Goal: Task Accomplishment & Management: Manage account settings

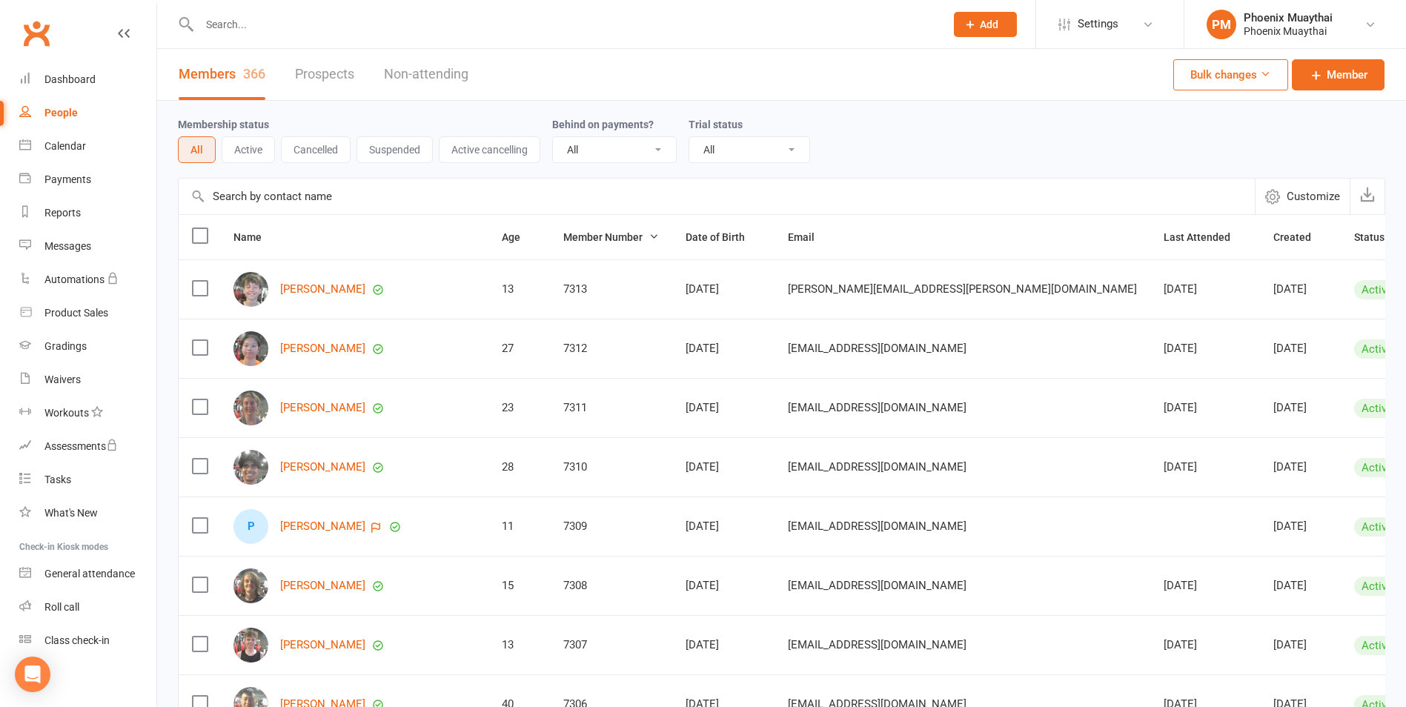
select select "100"
drag, startPoint x: 70, startPoint y: 603, endPoint x: 62, endPoint y: 596, distance: 10.0
click at [70, 603] on div "Roll call" at bounding box center [61, 607] width 35 height 12
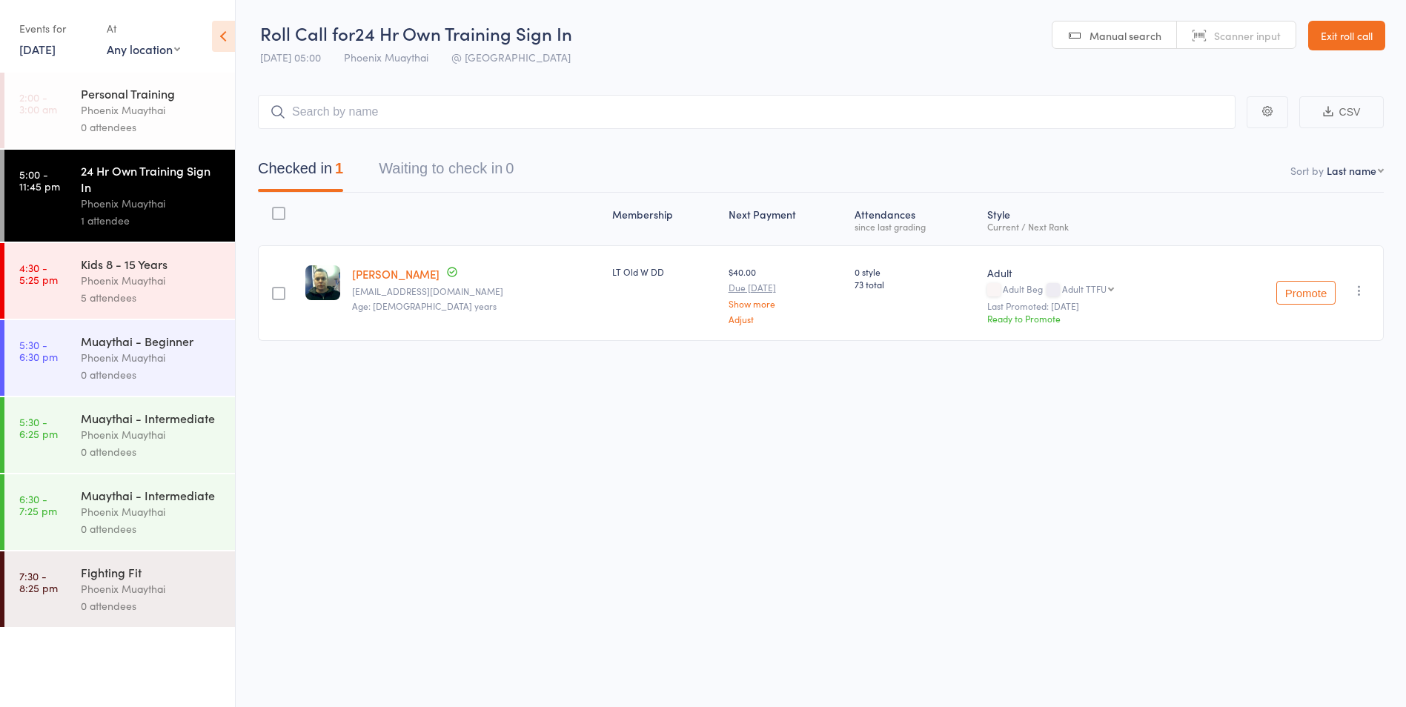
click at [56, 50] on link "13 Oct, 2025" at bounding box center [37, 49] width 36 height 16
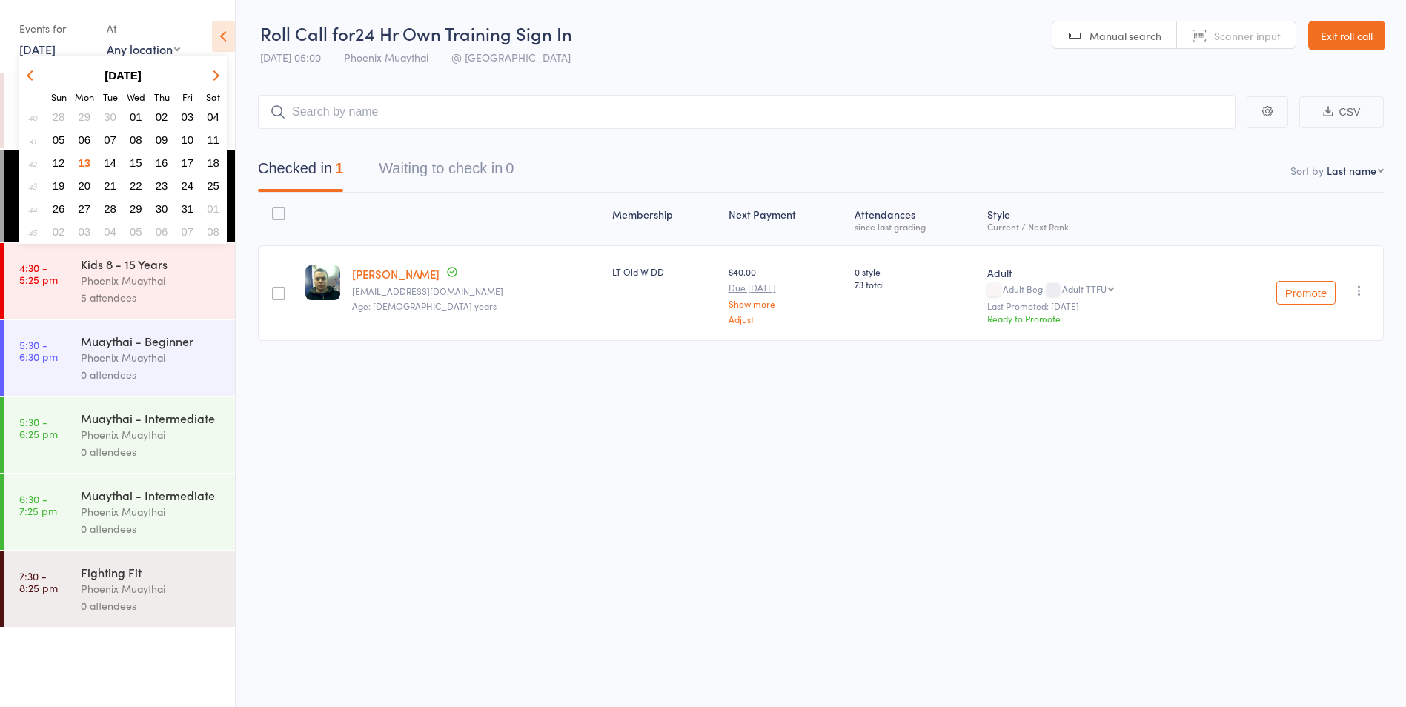
click at [136, 136] on span "08" at bounding box center [136, 139] width 13 height 13
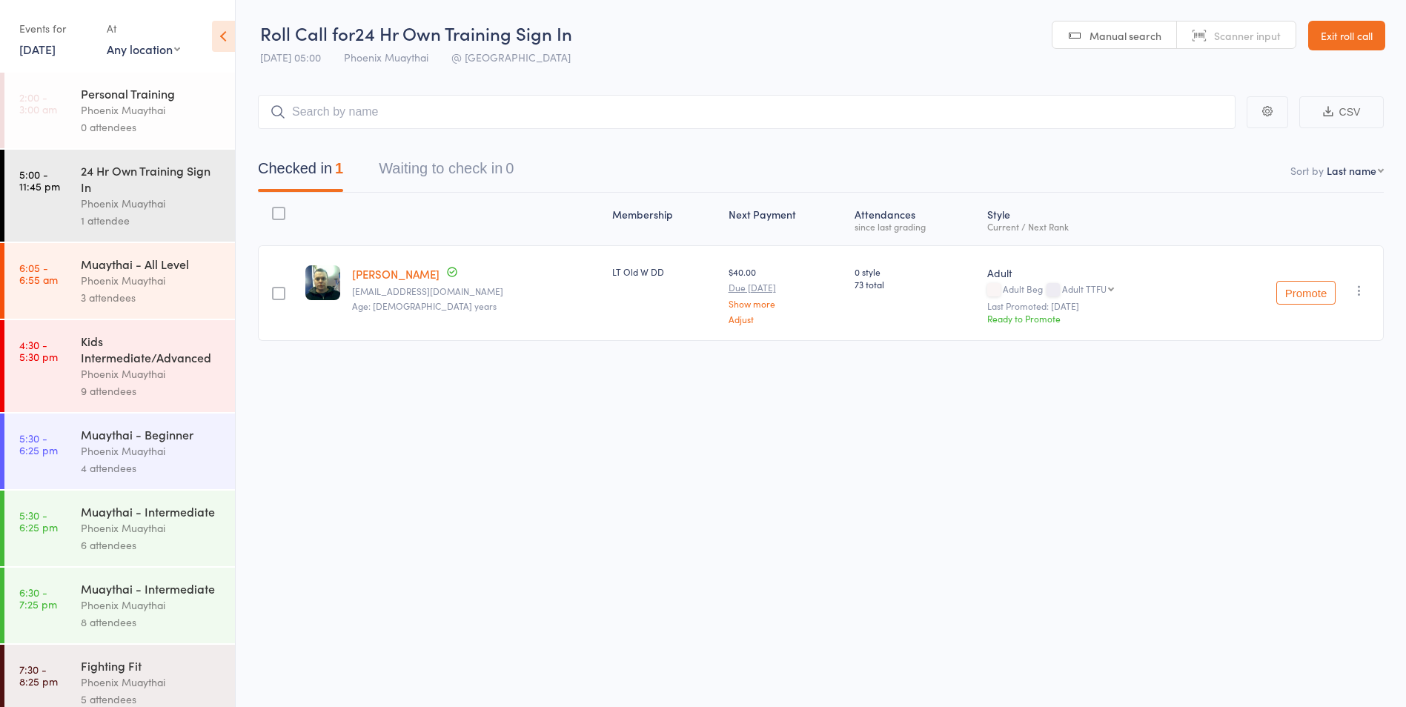
click at [126, 269] on div "Muaythai - All Level" at bounding box center [152, 264] width 142 height 16
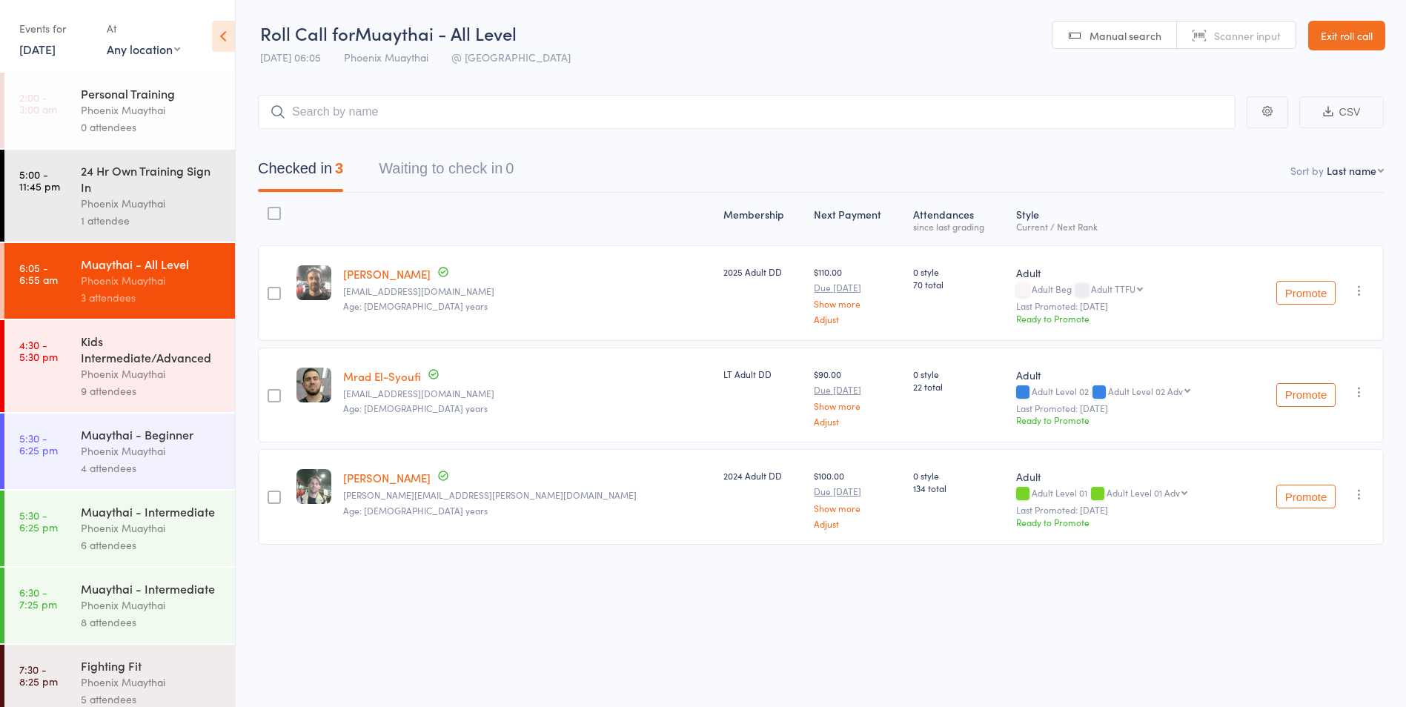
click at [50, 46] on link "8 Oct, 2025" at bounding box center [37, 49] width 36 height 16
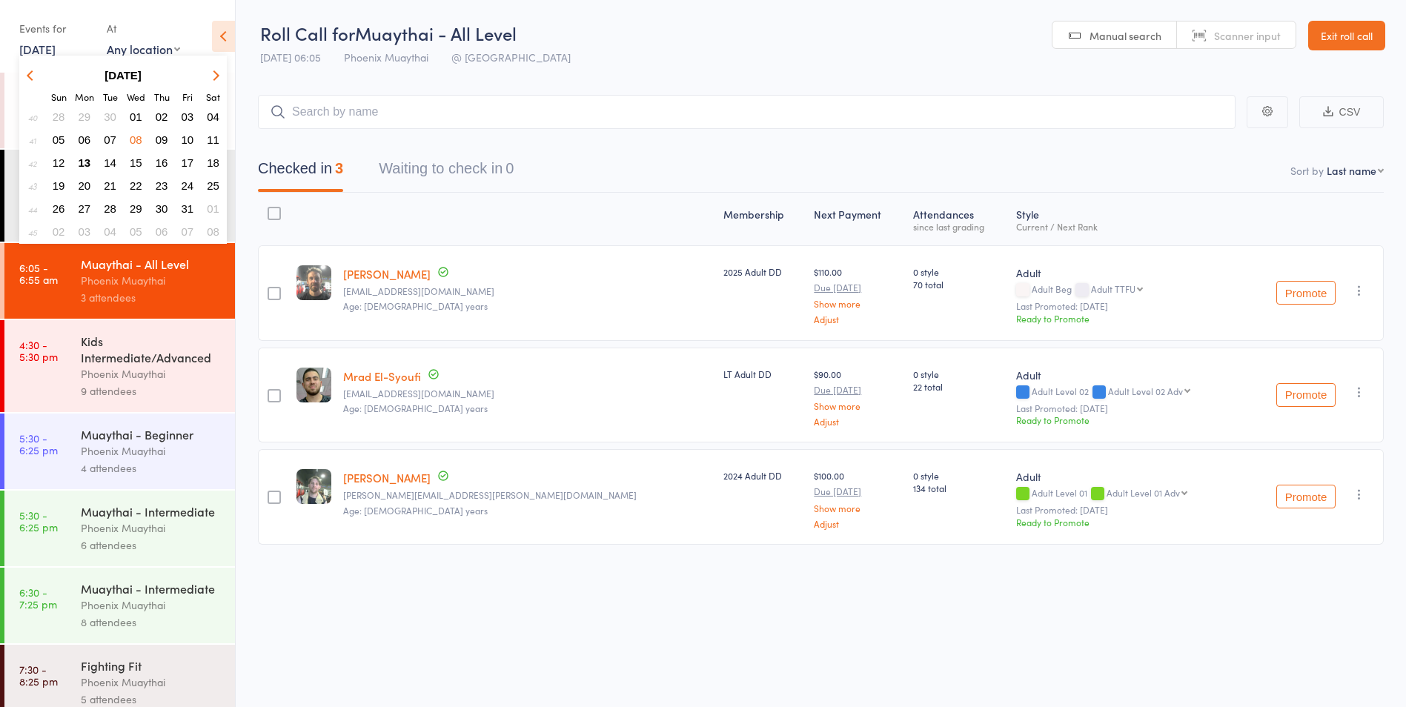
click at [133, 108] on button "01" at bounding box center [136, 117] width 23 height 20
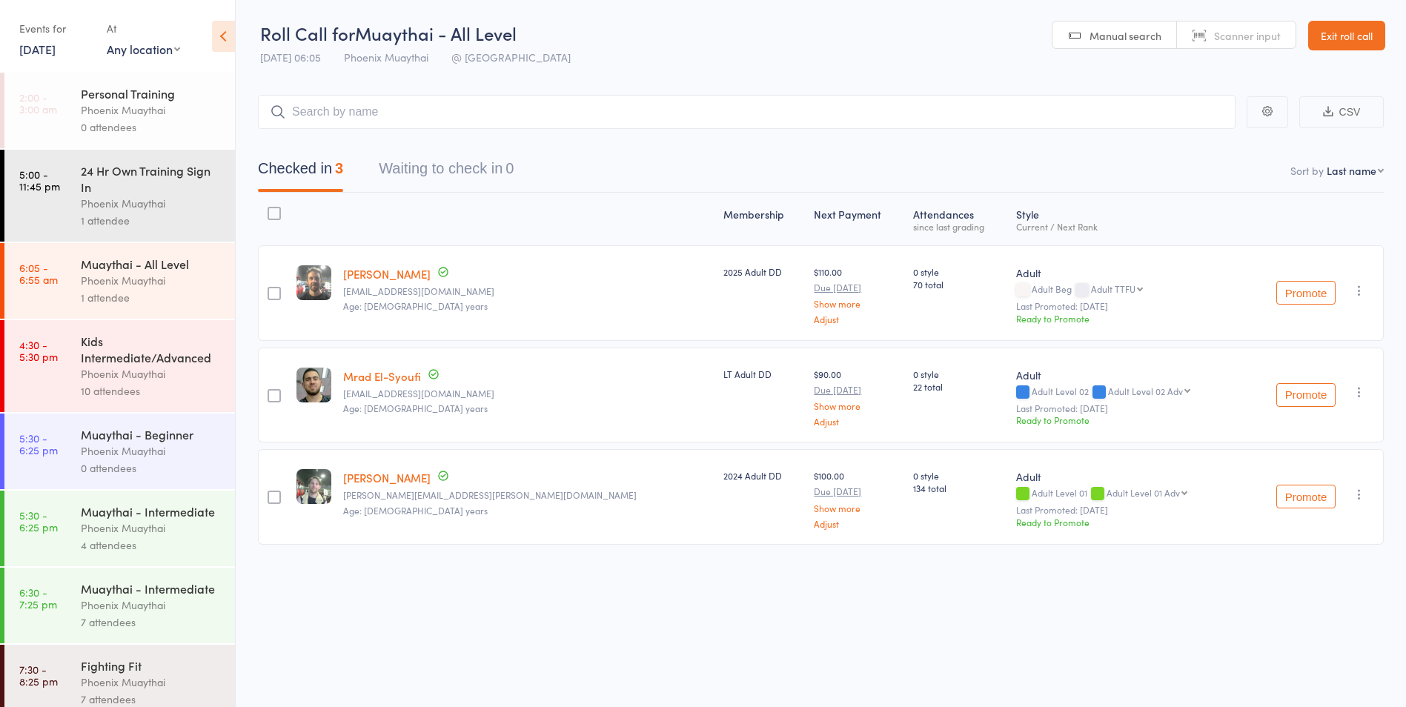
click at [124, 276] on div "Phoenix Muaythai" at bounding box center [152, 280] width 142 height 17
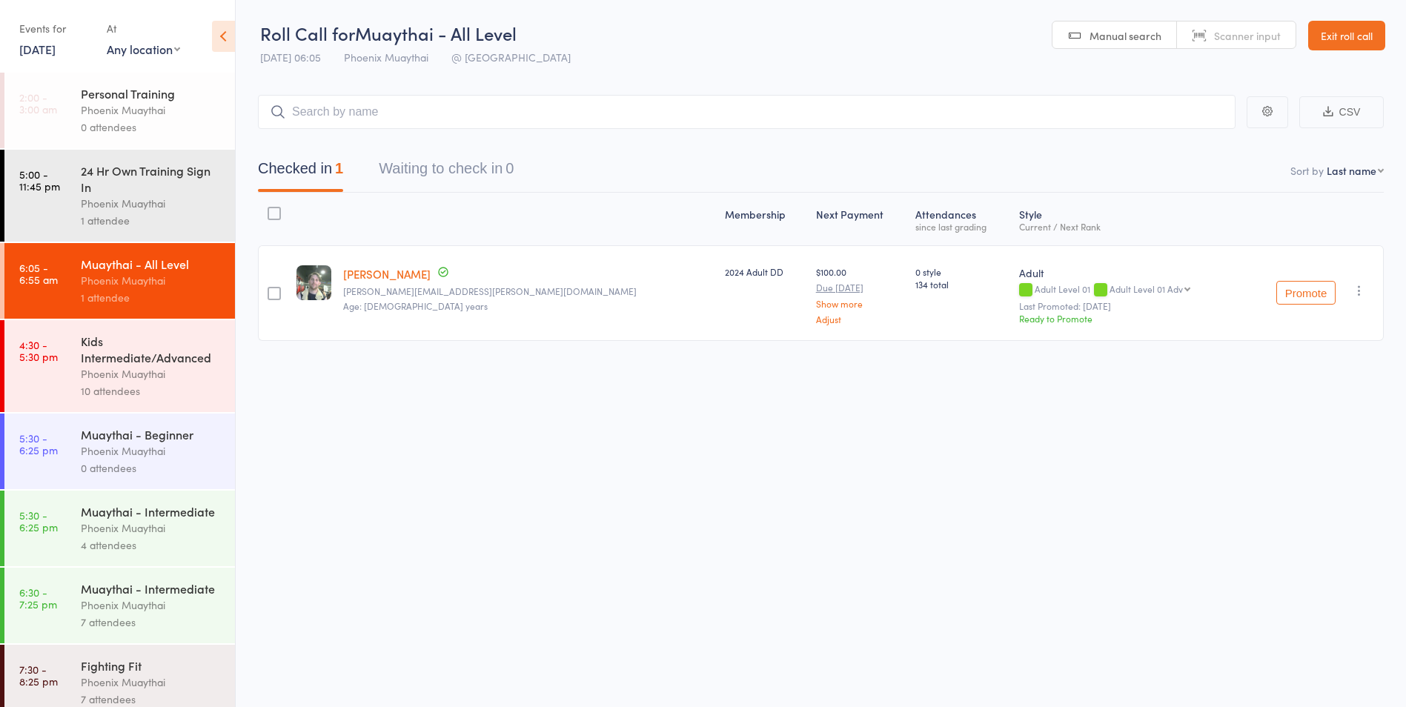
click at [56, 47] on link "1 Oct, 2025" at bounding box center [37, 49] width 36 height 16
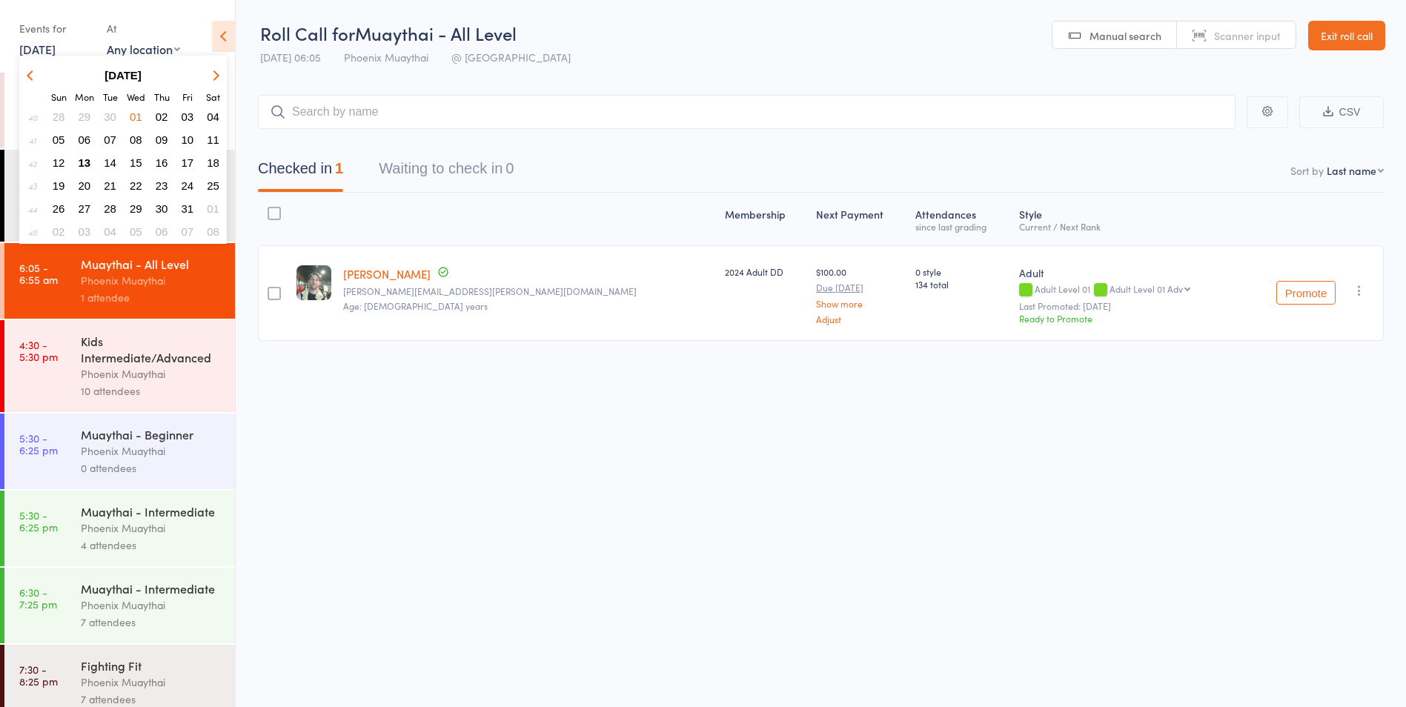
click at [31, 74] on icon "button" at bounding box center [32, 75] width 10 height 10
click at [137, 184] on span "24" at bounding box center [136, 185] width 13 height 13
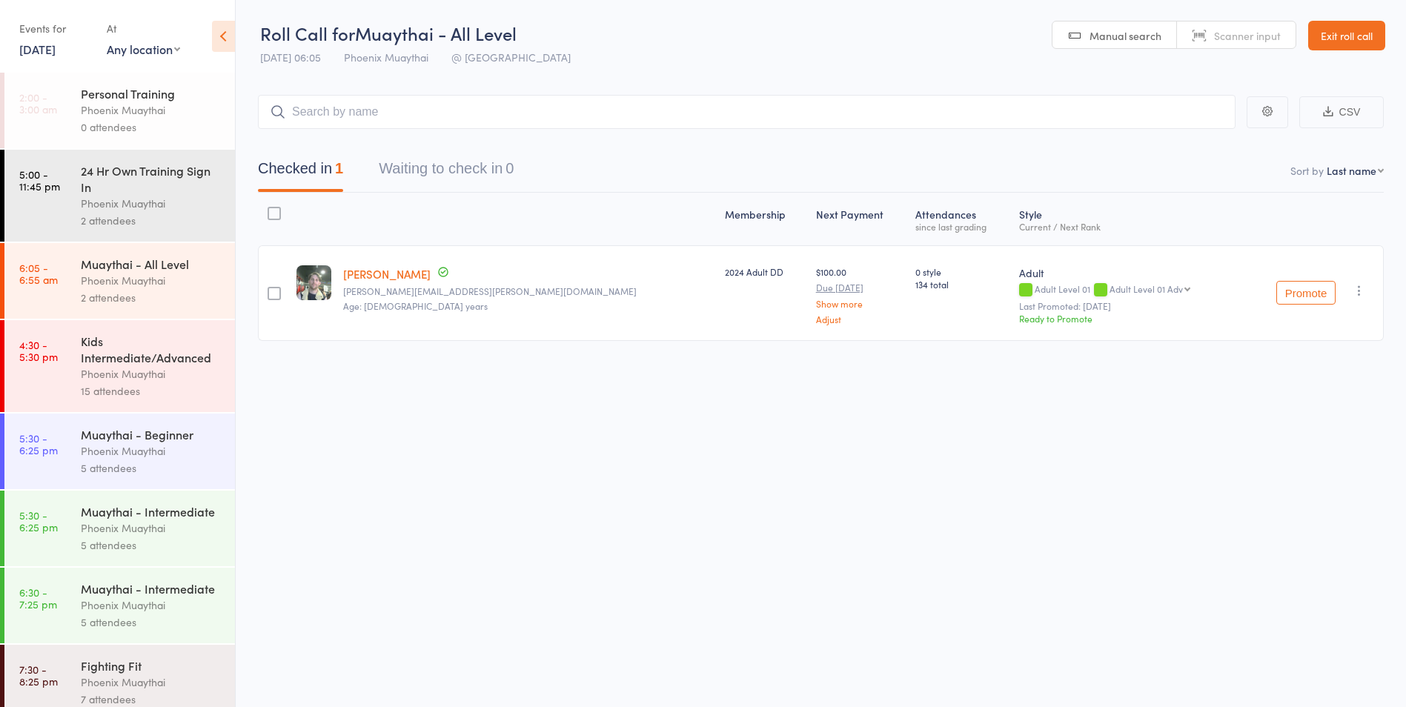
click at [143, 265] on div "Muaythai - All Level" at bounding box center [152, 264] width 142 height 16
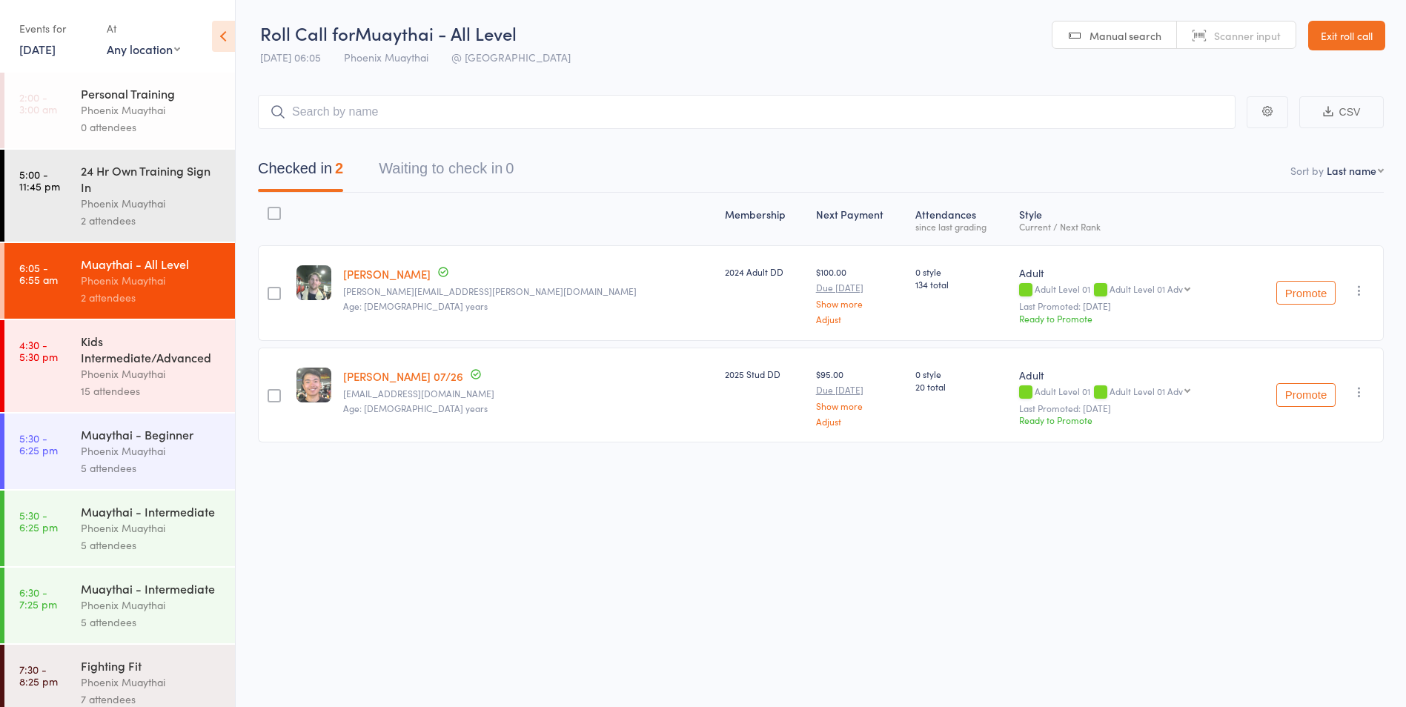
click at [1353, 27] on link "Exit roll call" at bounding box center [1346, 36] width 77 height 30
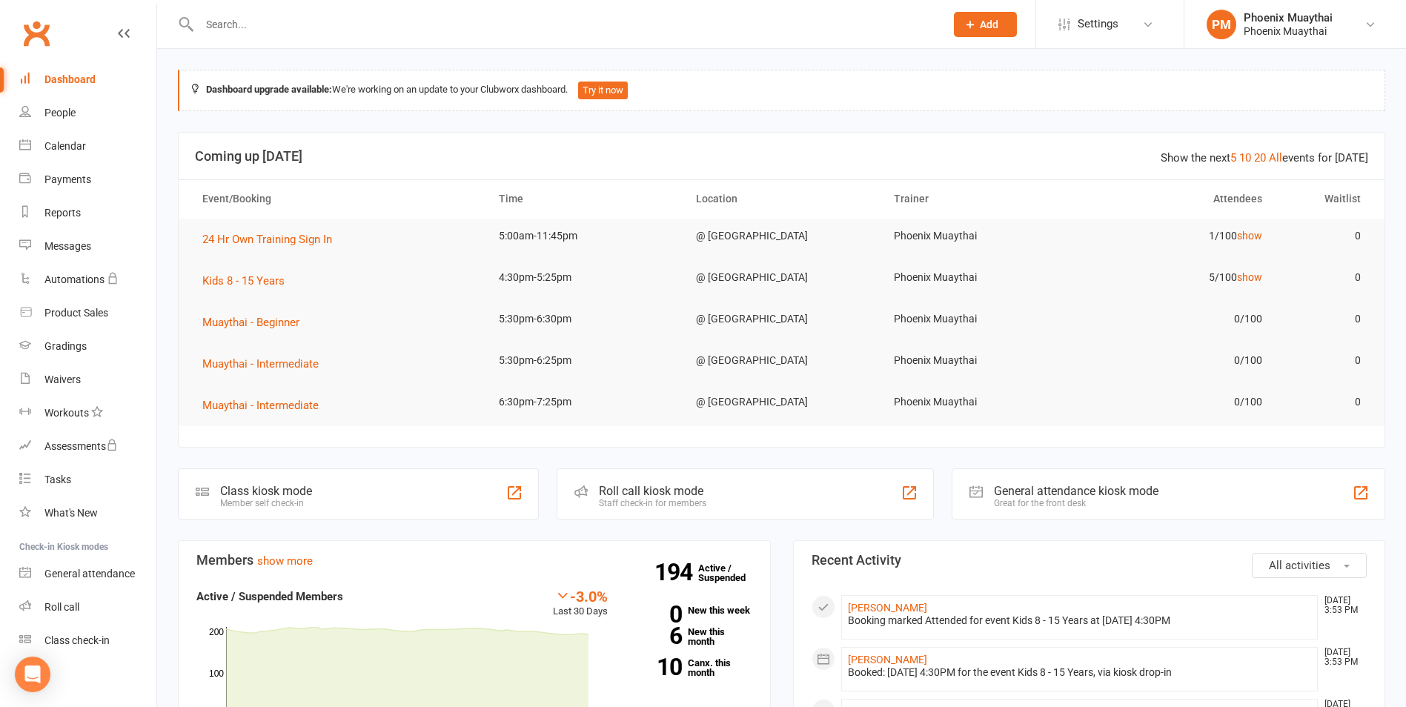
click at [274, 26] on input "text" at bounding box center [565, 24] width 740 height 21
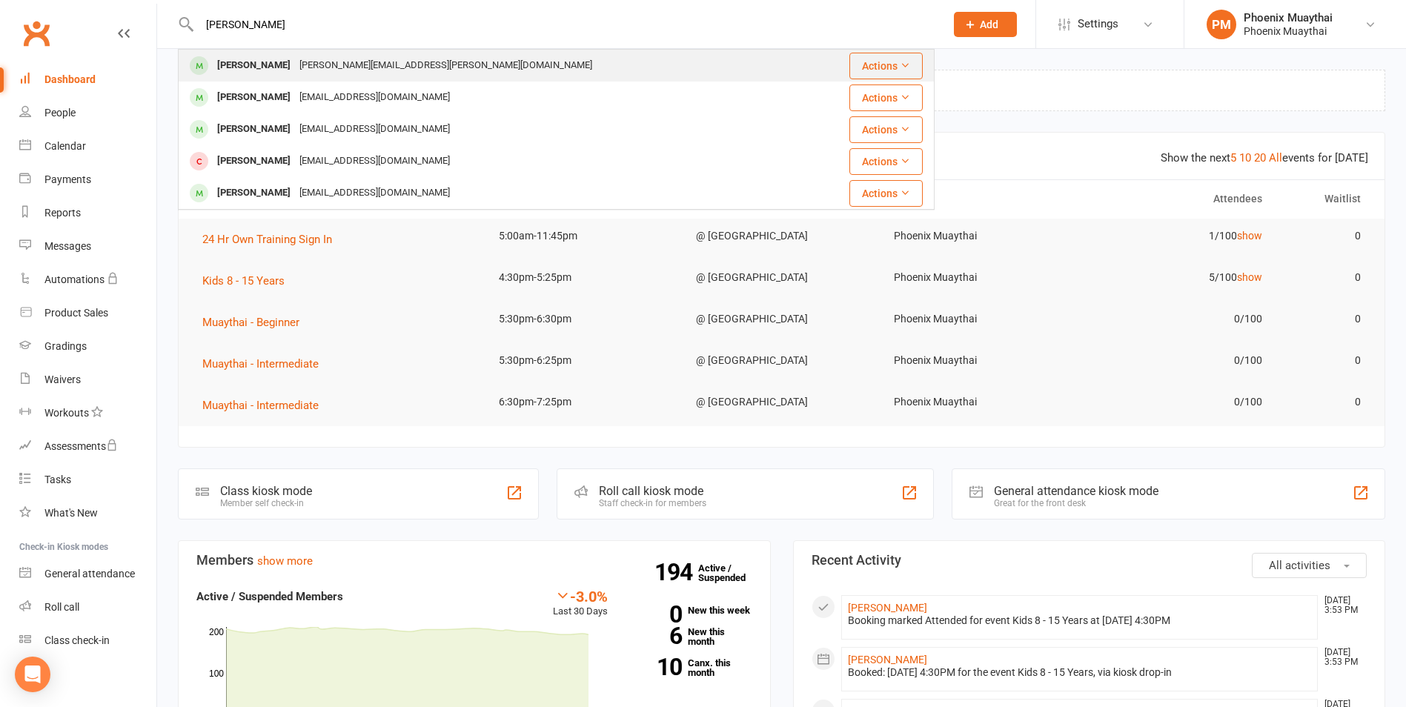
type input "aaron"
click at [275, 64] on div "Aaron Knudsen" at bounding box center [254, 65] width 82 height 21
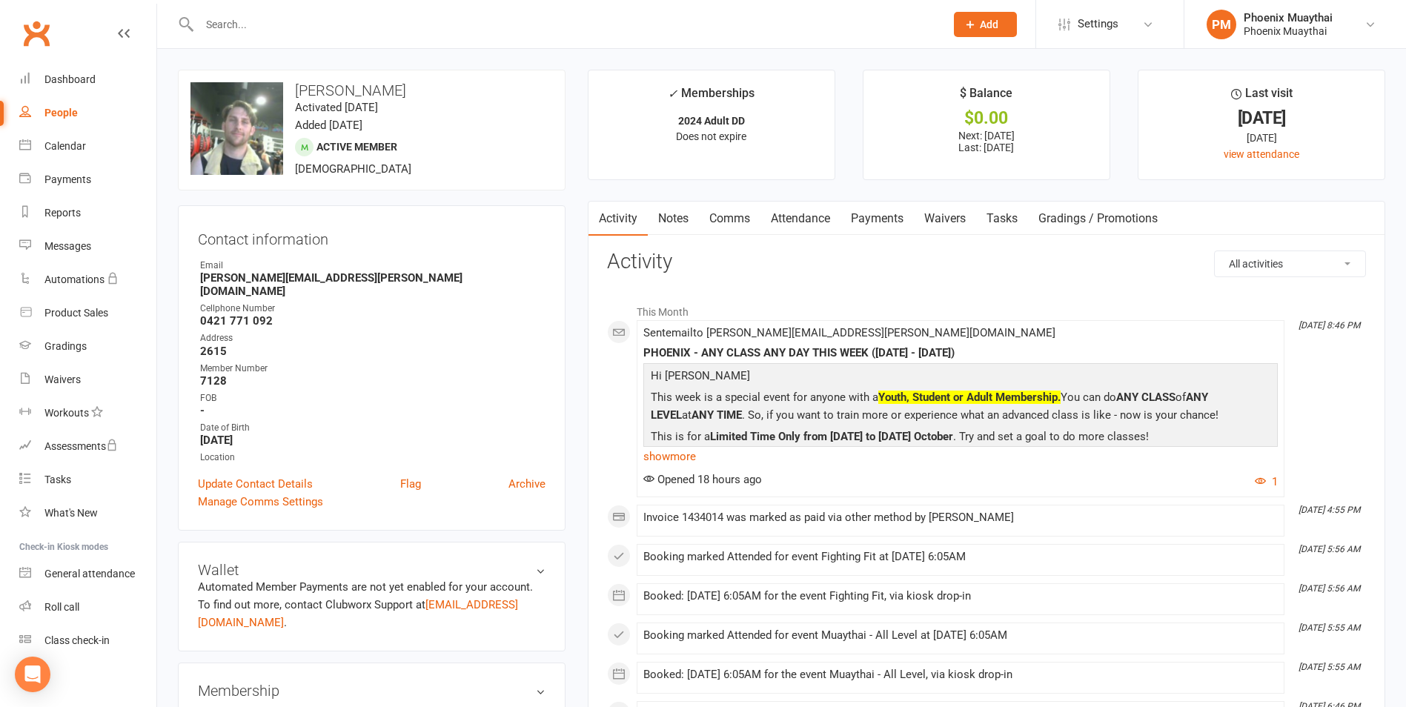
click at [273, 30] on input "text" at bounding box center [565, 24] width 740 height 21
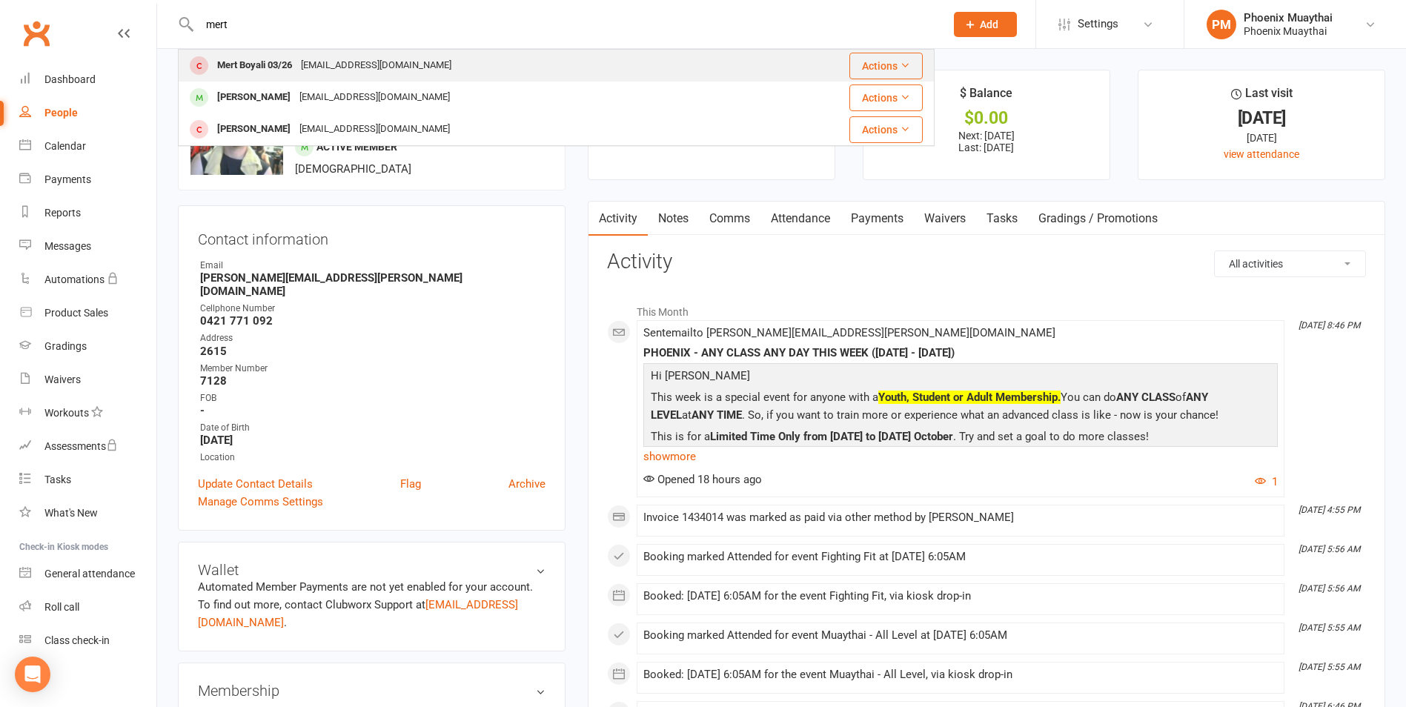
type input "mert"
click at [251, 60] on div "Mert Boyali 03/26" at bounding box center [255, 65] width 84 height 21
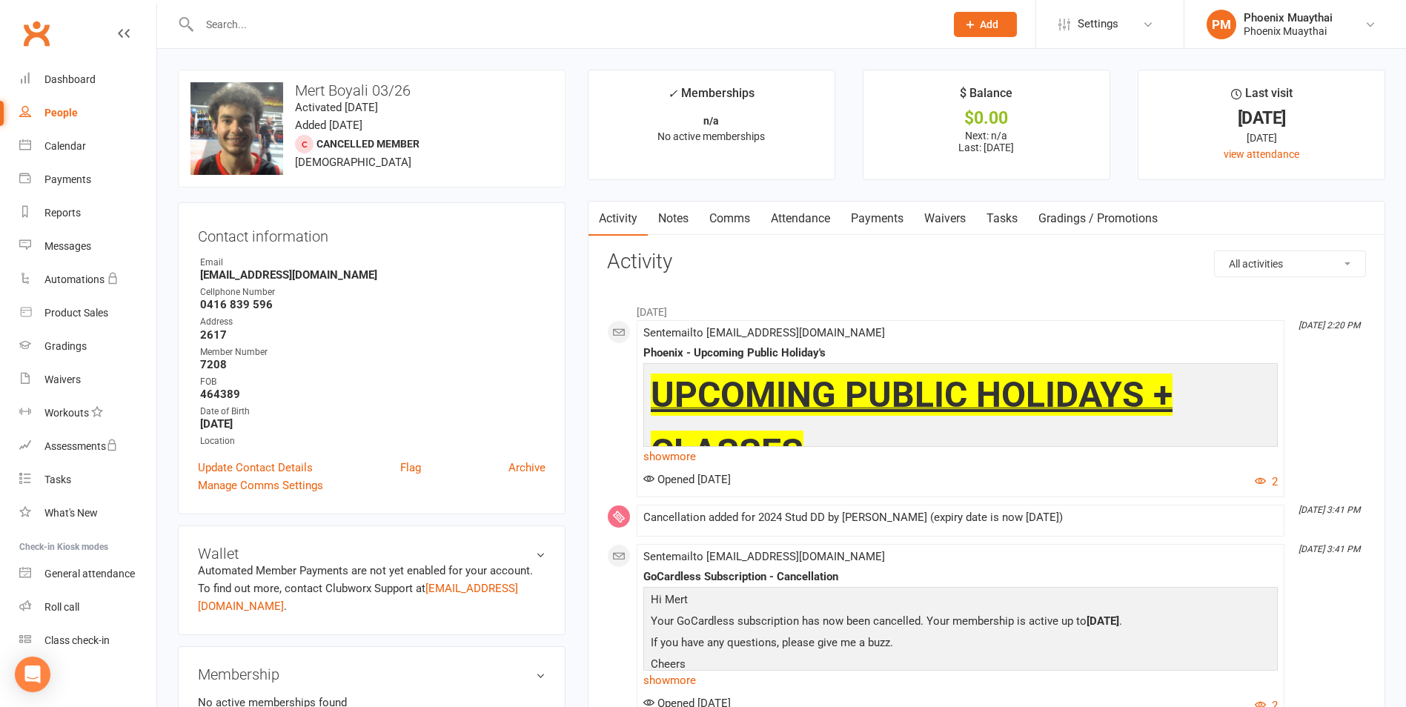
click at [328, 29] on input "text" at bounding box center [565, 24] width 740 height 21
click at [311, 32] on input "towers" at bounding box center [565, 24] width 740 height 21
type input "t"
type input "d"
type input "k"
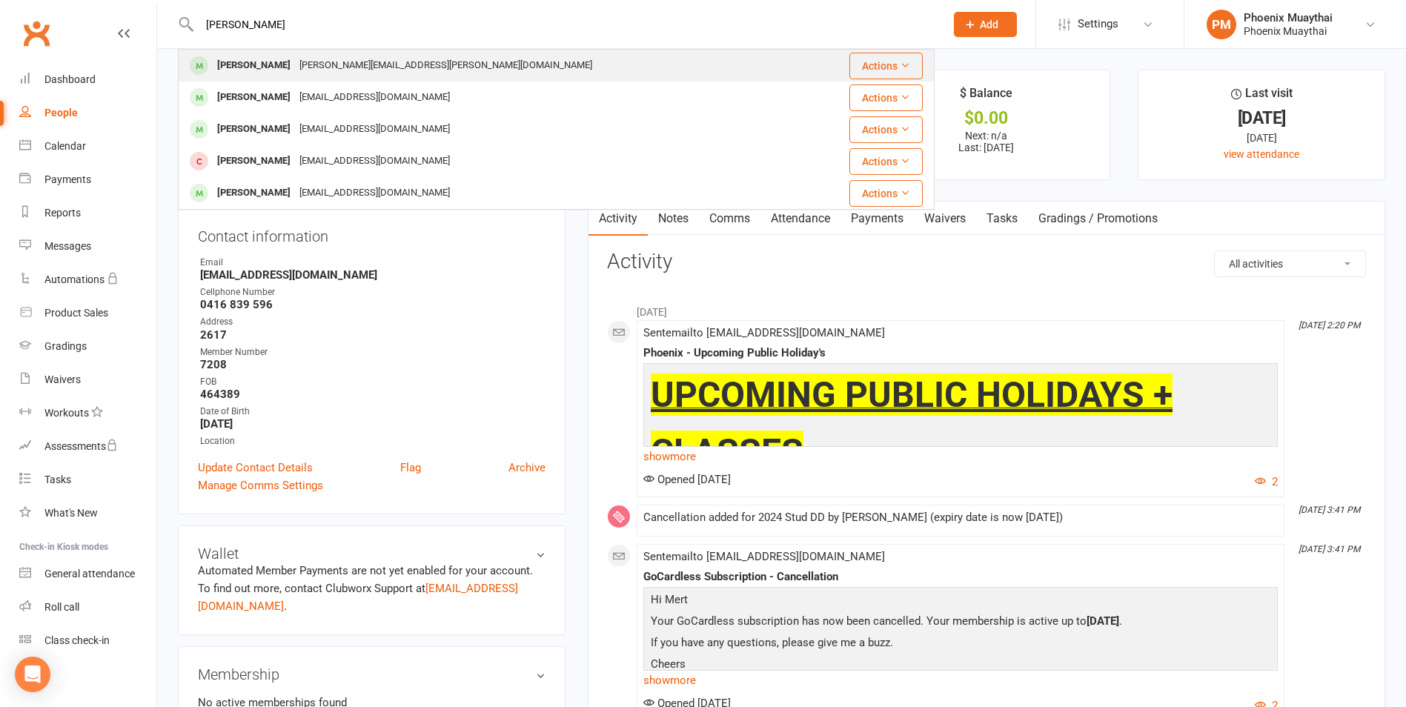
type input "aaron"
click at [266, 63] on div "Aaron Knudsen" at bounding box center [254, 65] width 82 height 21
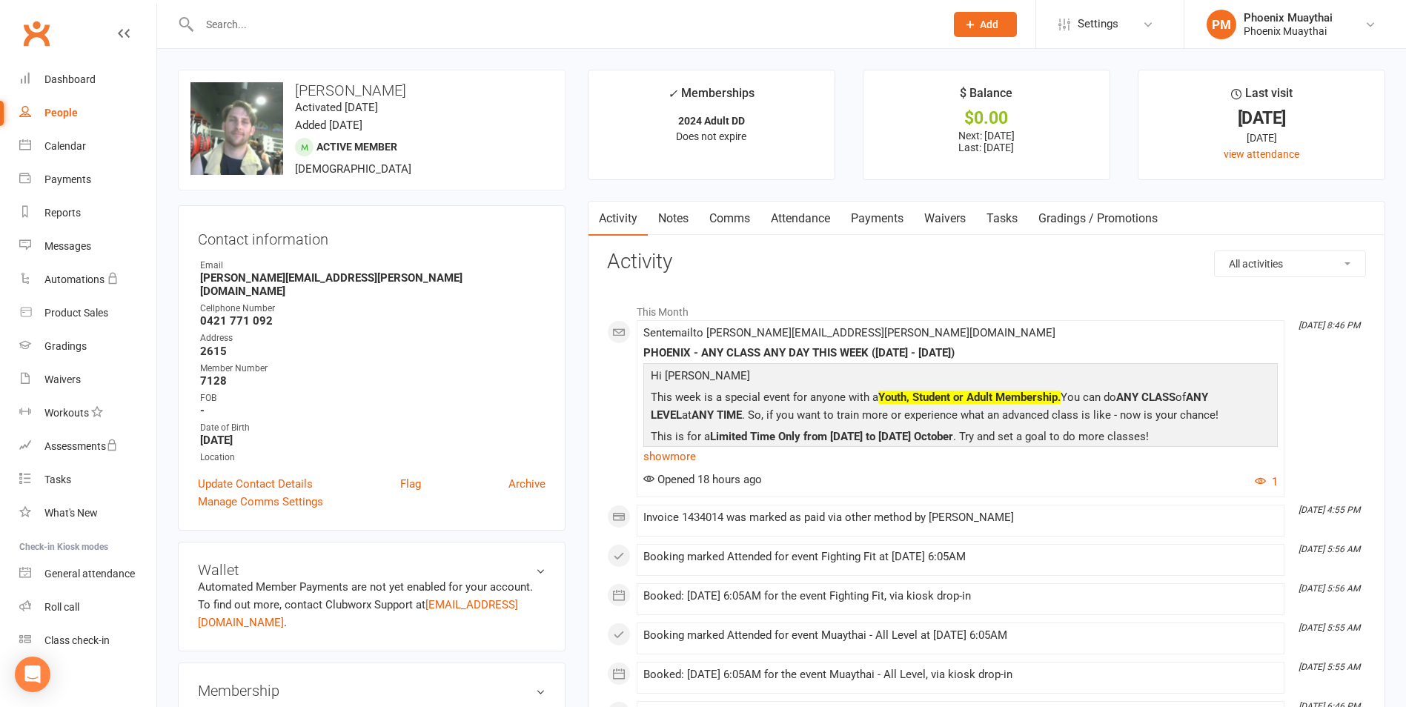
click at [398, 83] on h3 "Aaron Knudsen" at bounding box center [371, 90] width 362 height 16
click at [270, 475] on link "Update Contact Details" at bounding box center [255, 484] width 115 height 18
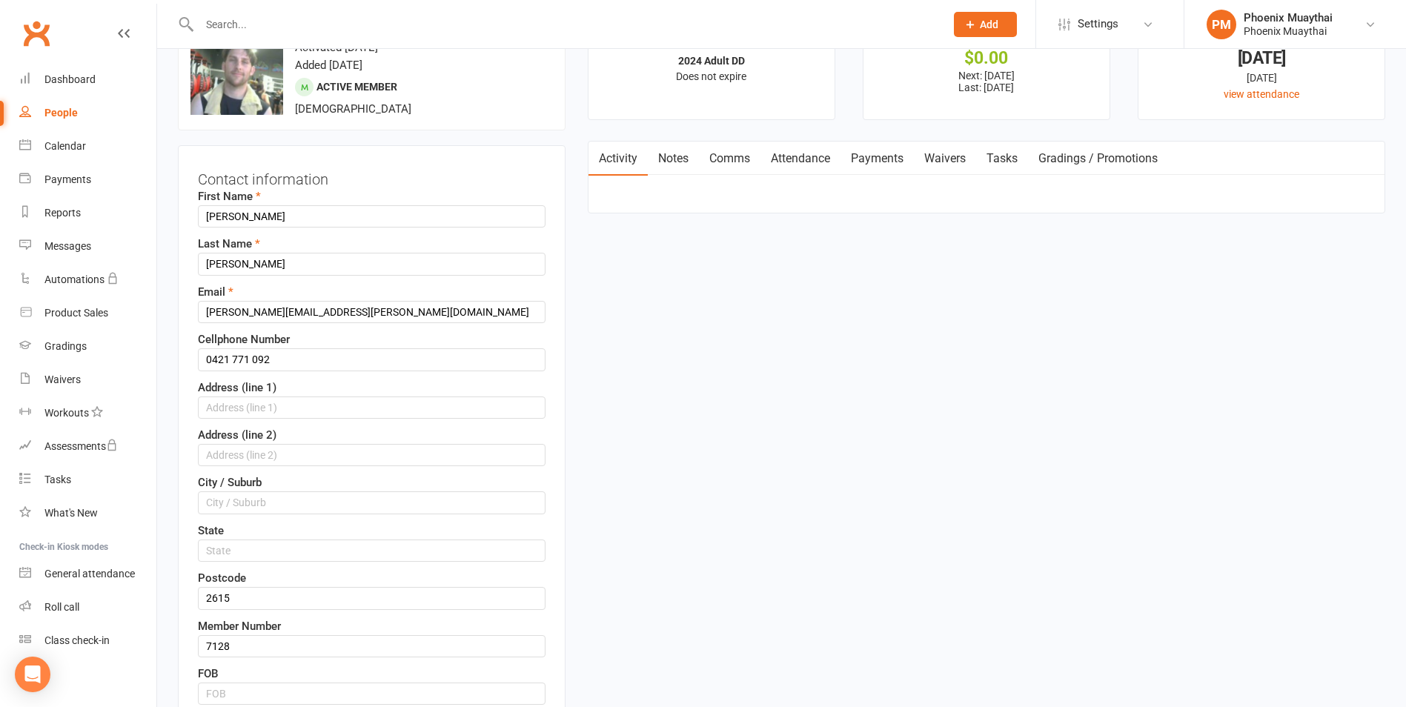
scroll to position [70, 0]
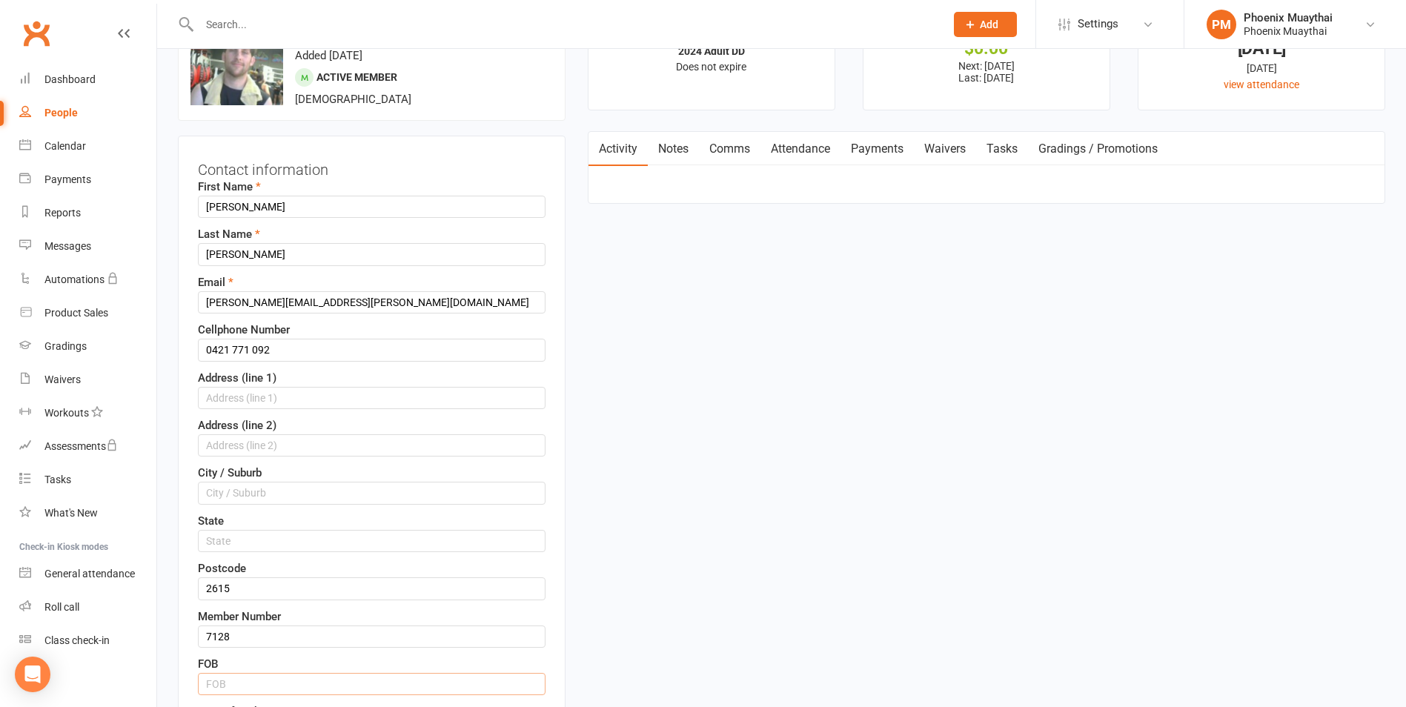
click at [266, 682] on input "text" at bounding box center [372, 684] width 348 height 22
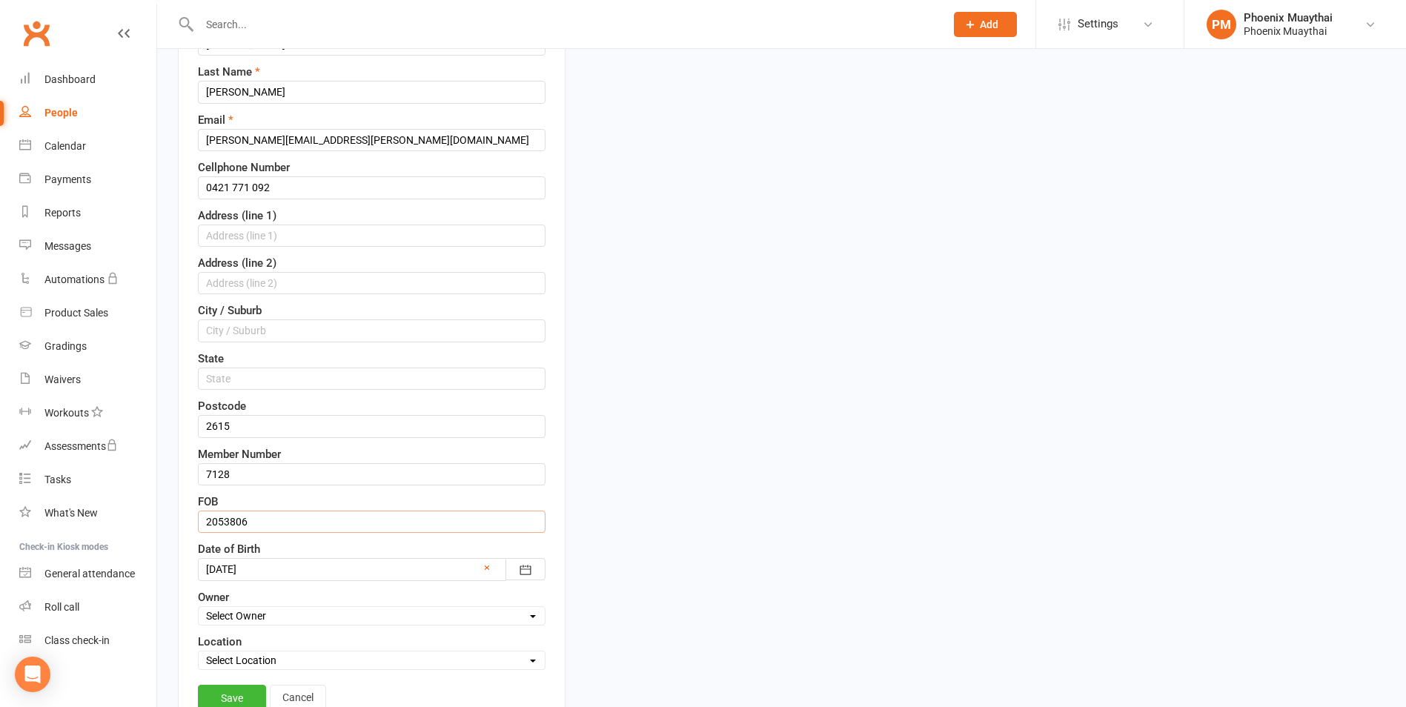
scroll to position [296, 0]
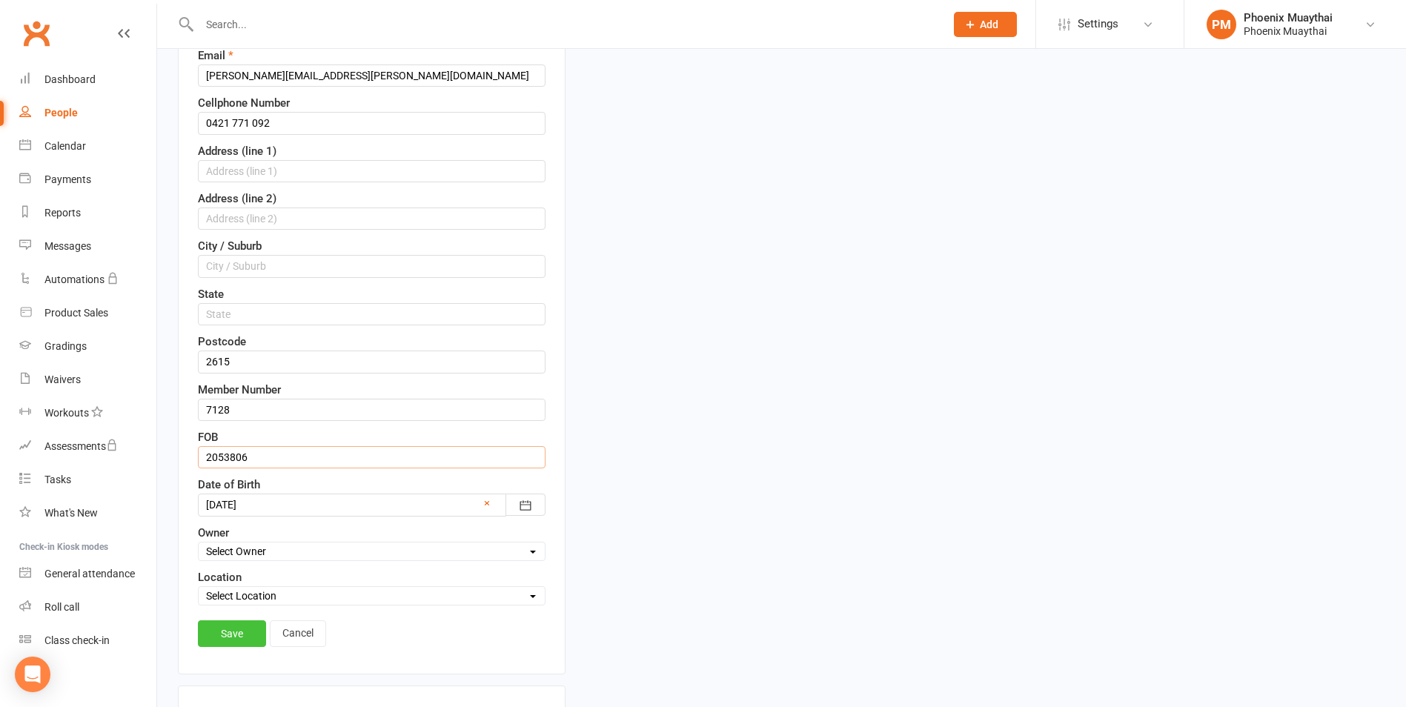
type input "2053806"
click at [238, 628] on link "Save" at bounding box center [232, 633] width 68 height 27
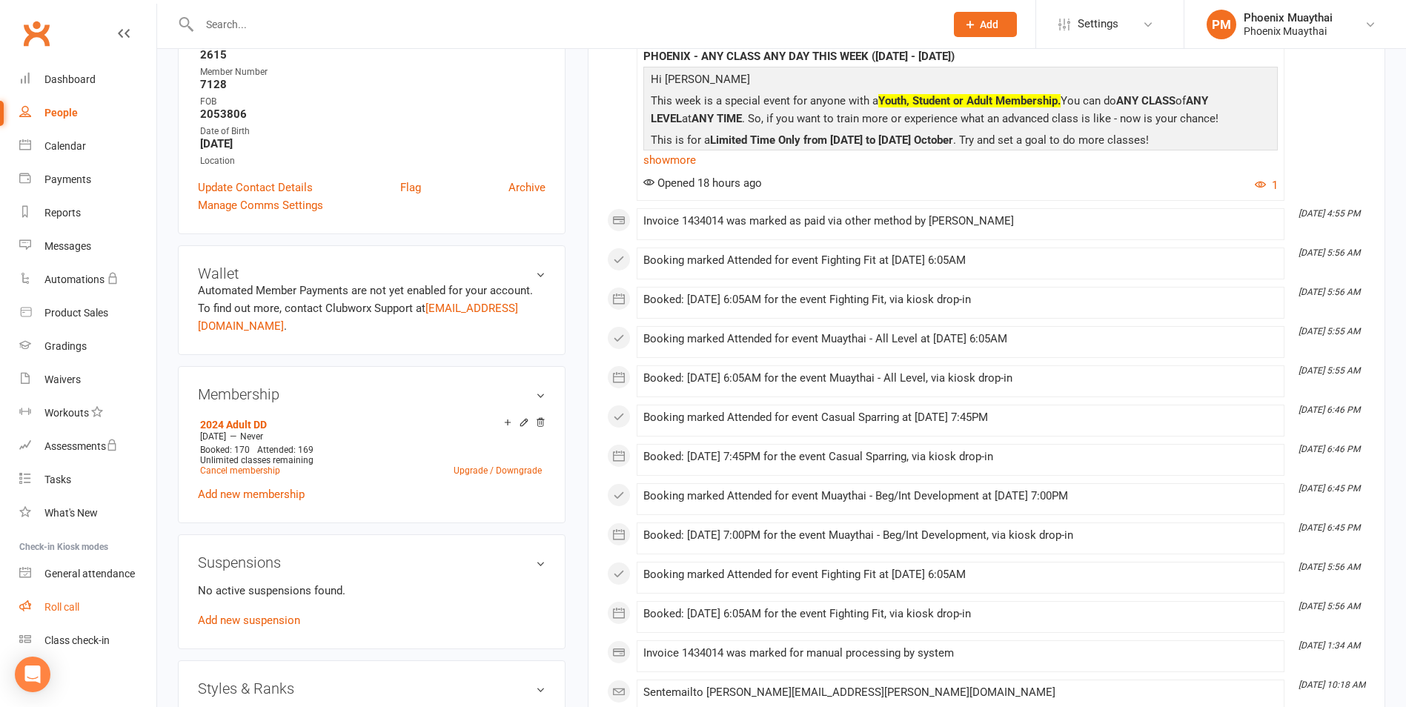
click at [65, 608] on div "Roll call" at bounding box center [61, 607] width 35 height 12
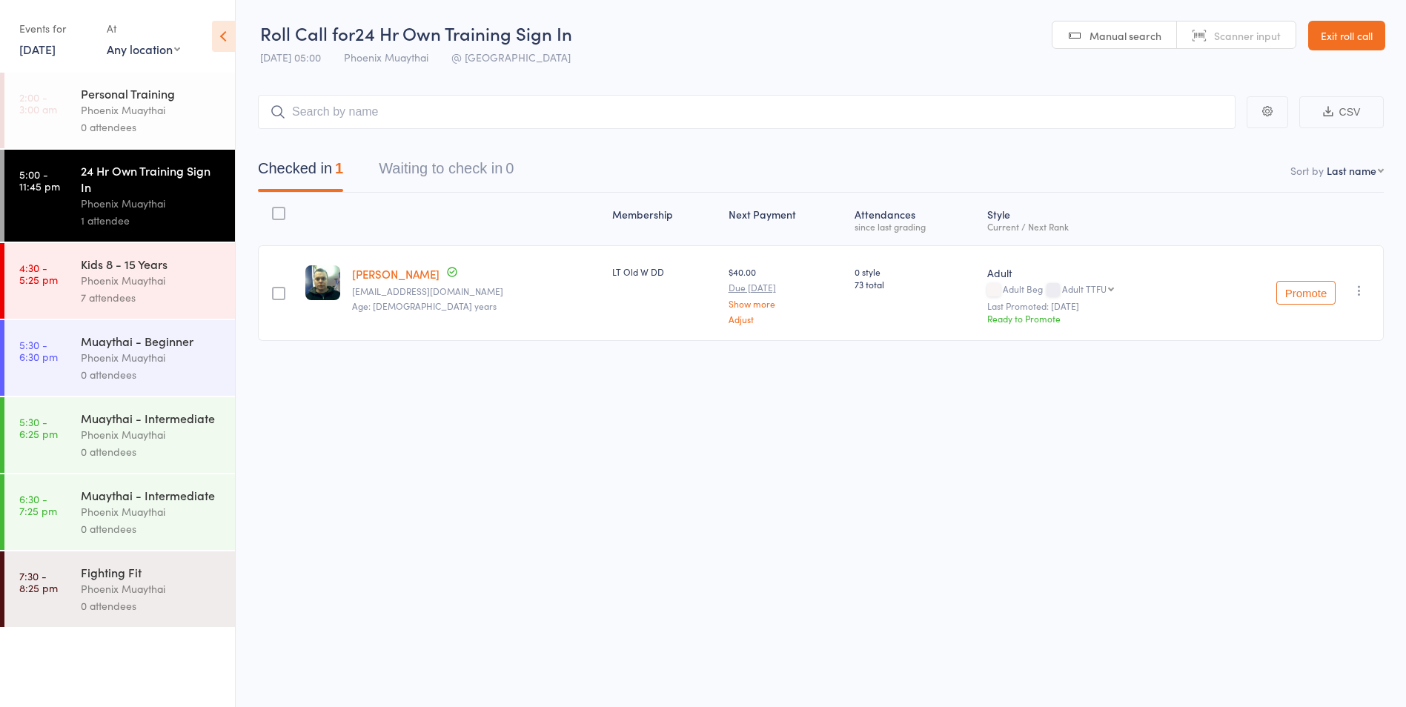
click at [170, 345] on div "Muaythai - Beginner" at bounding box center [152, 341] width 142 height 16
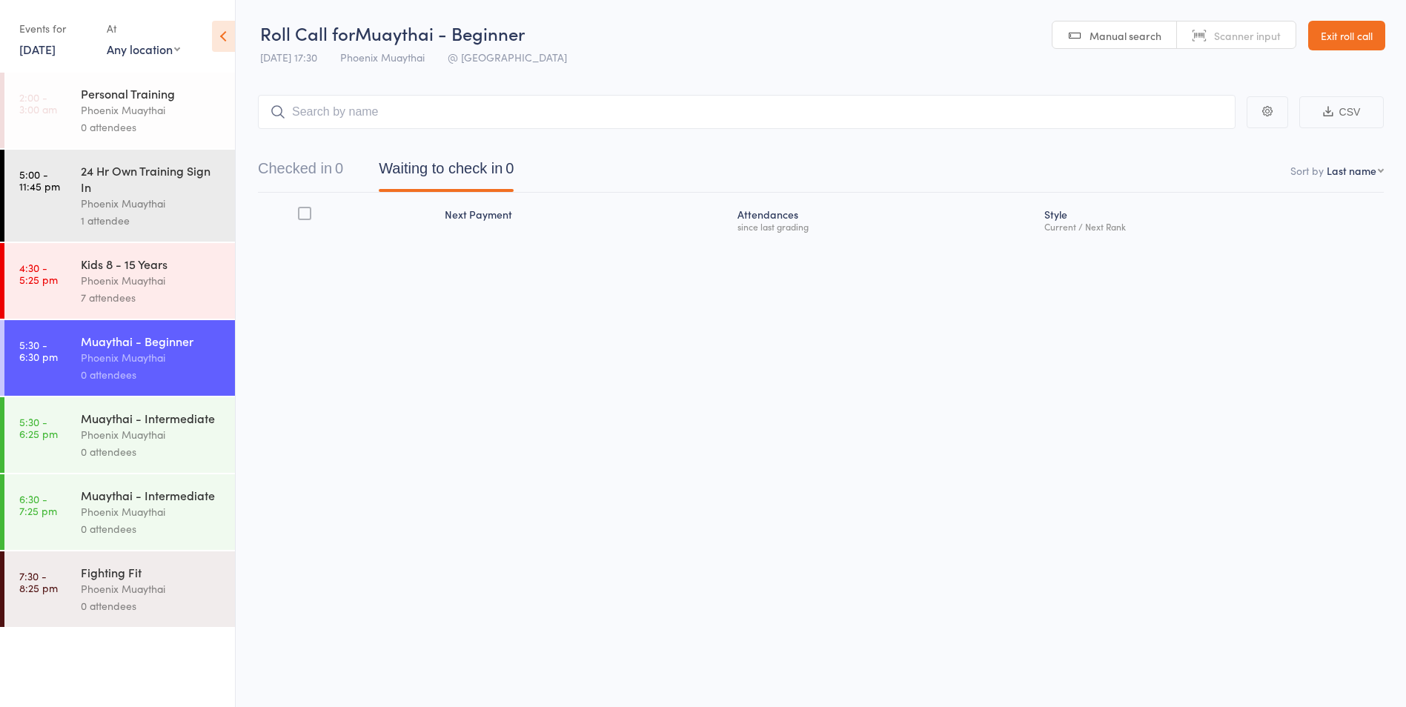
click at [124, 269] on div "Kids 8 - 15 Years" at bounding box center [152, 264] width 142 height 16
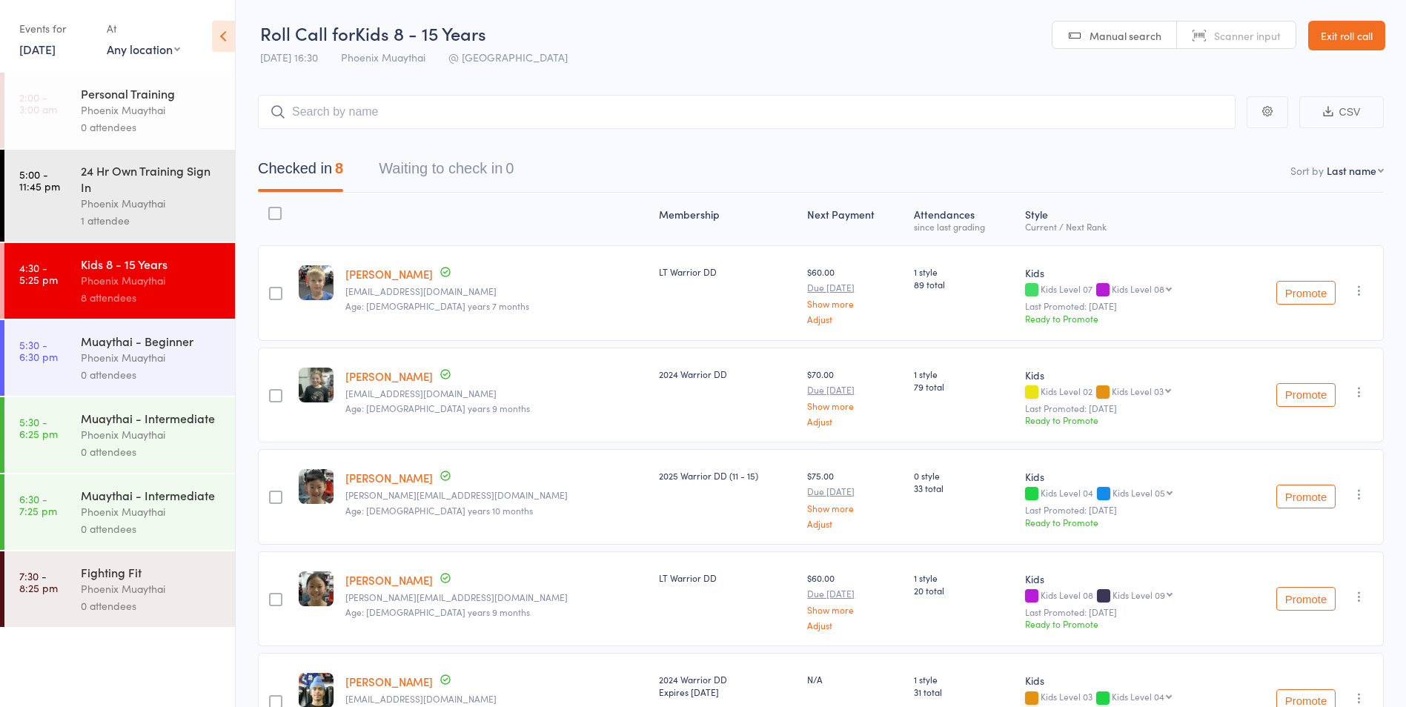
click at [1341, 170] on select "First name Last name Birthday today? Behind on payments? Check in time Next pay…" at bounding box center [1355, 170] width 57 height 15
select select "0"
click at [1327, 163] on select "First name Last name Birthday today? Behind on payments? Check in time Next pay…" at bounding box center [1355, 170] width 57 height 15
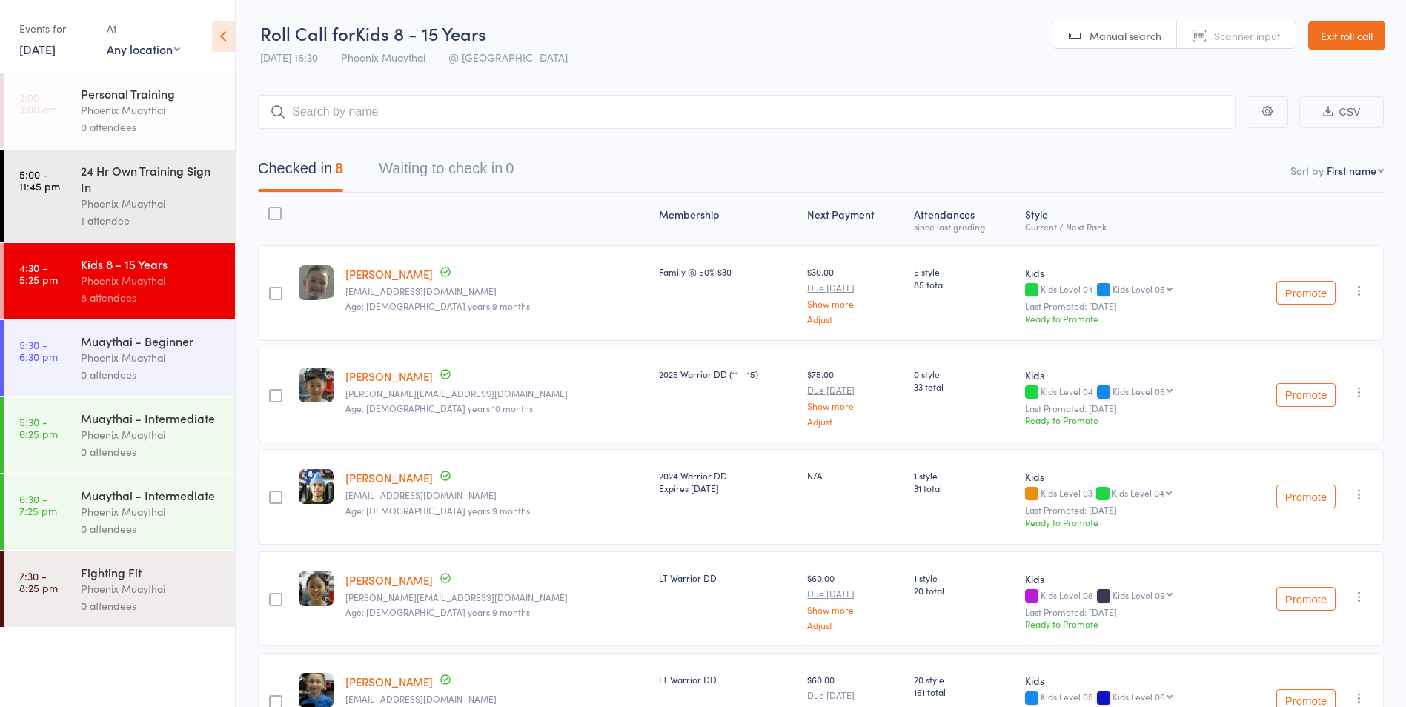
click at [1354, 30] on link "Exit roll call" at bounding box center [1346, 36] width 77 height 30
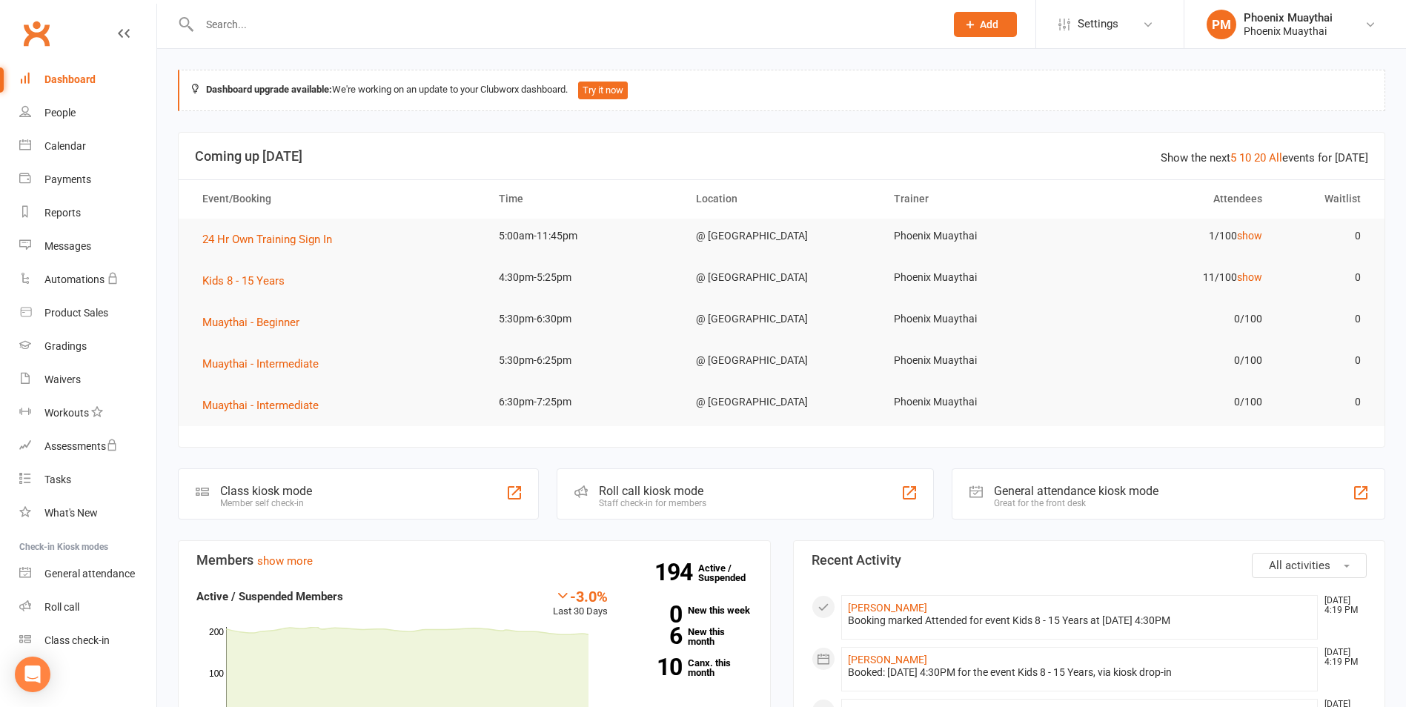
click at [268, 19] on input "text" at bounding box center [565, 24] width 740 height 21
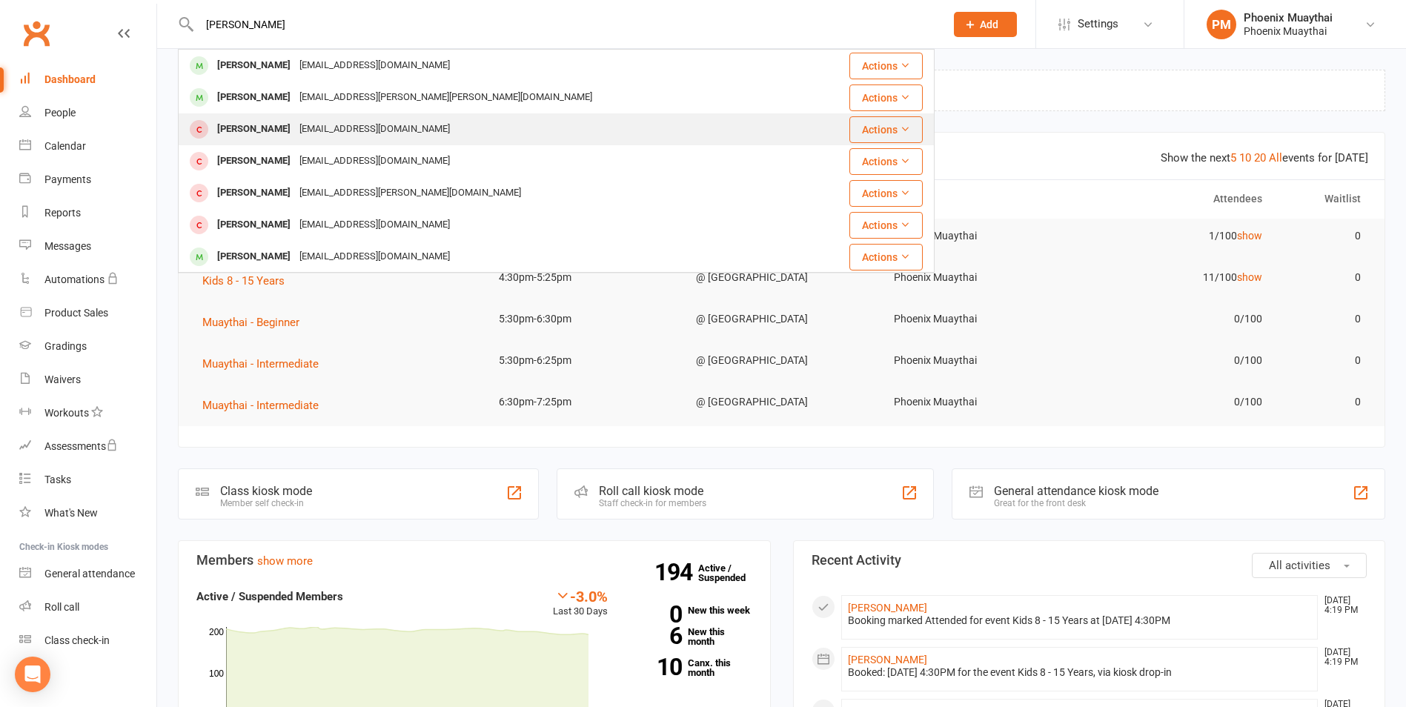
type input "[PERSON_NAME]"
click at [255, 130] on div "[PERSON_NAME]" at bounding box center [254, 129] width 82 height 21
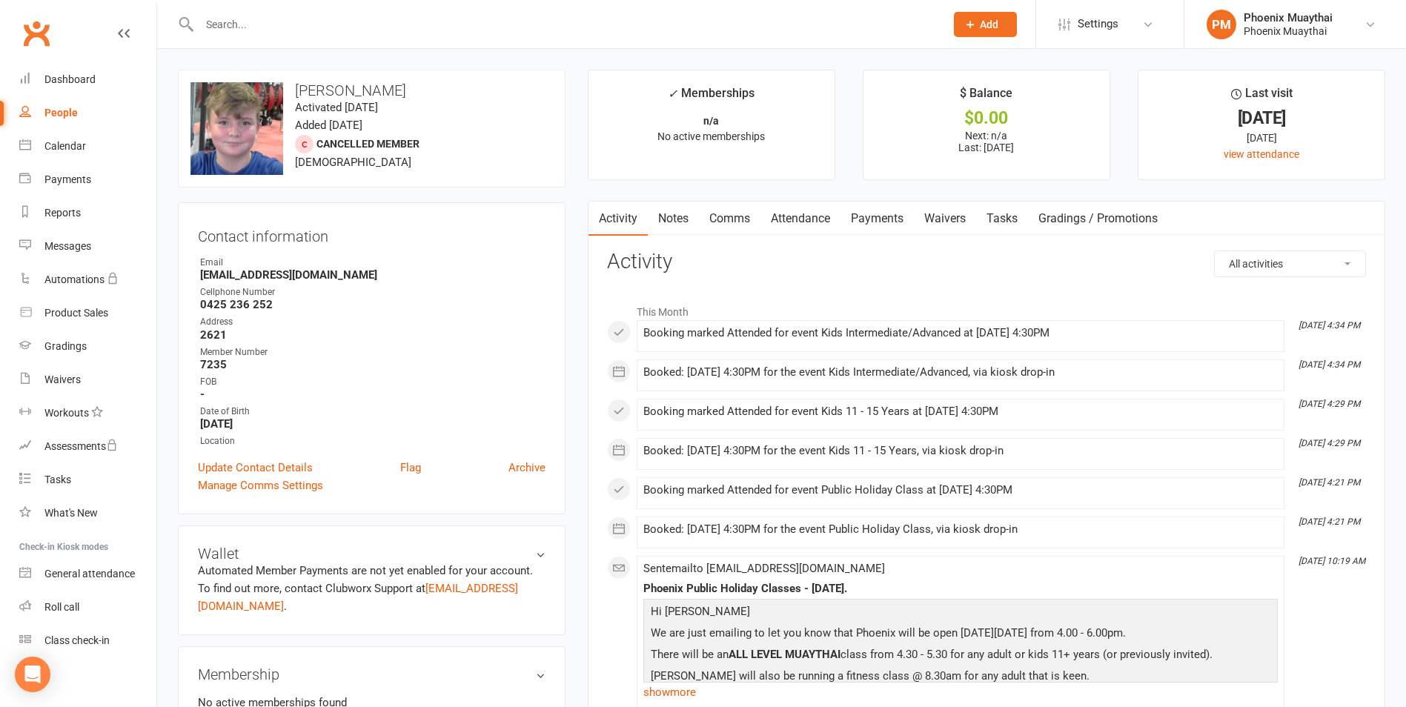
click at [883, 215] on link "Payments" at bounding box center [876, 219] width 73 height 34
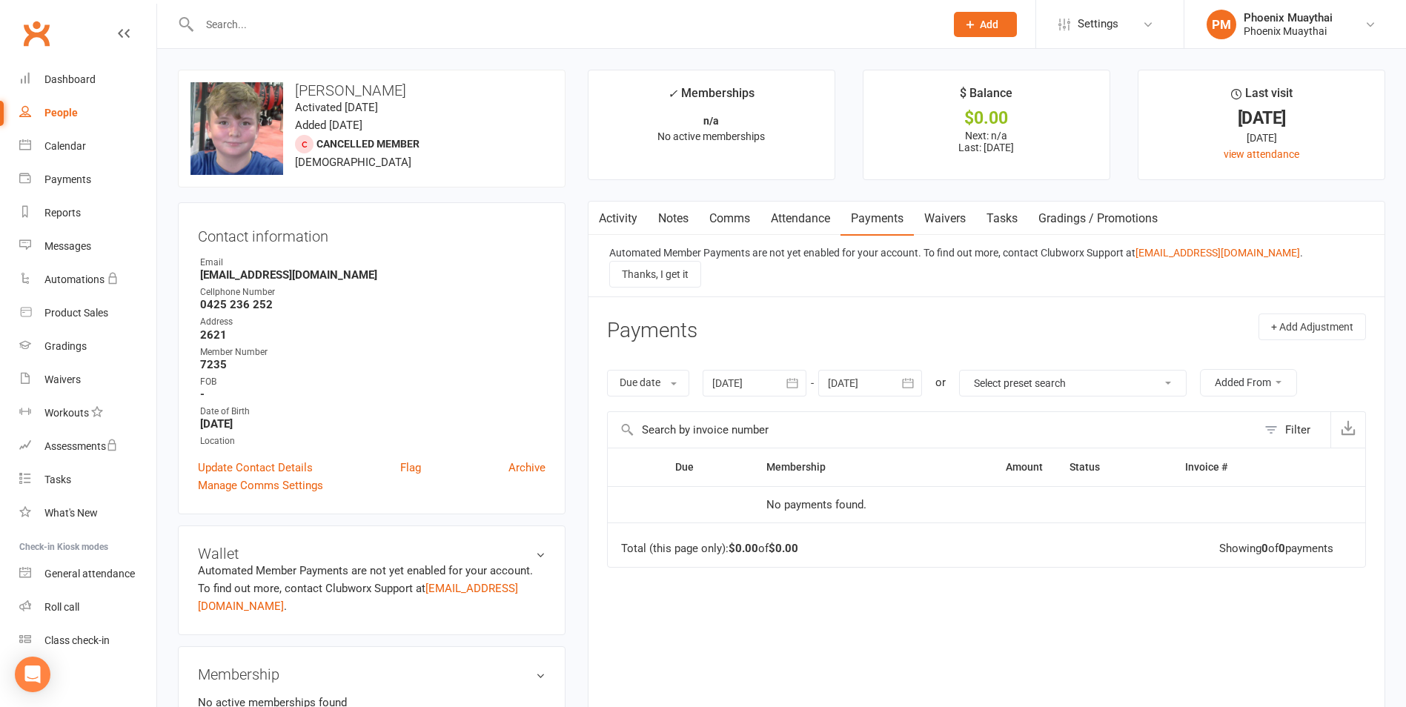
click at [797, 376] on icon "button" at bounding box center [792, 383] width 15 height 15
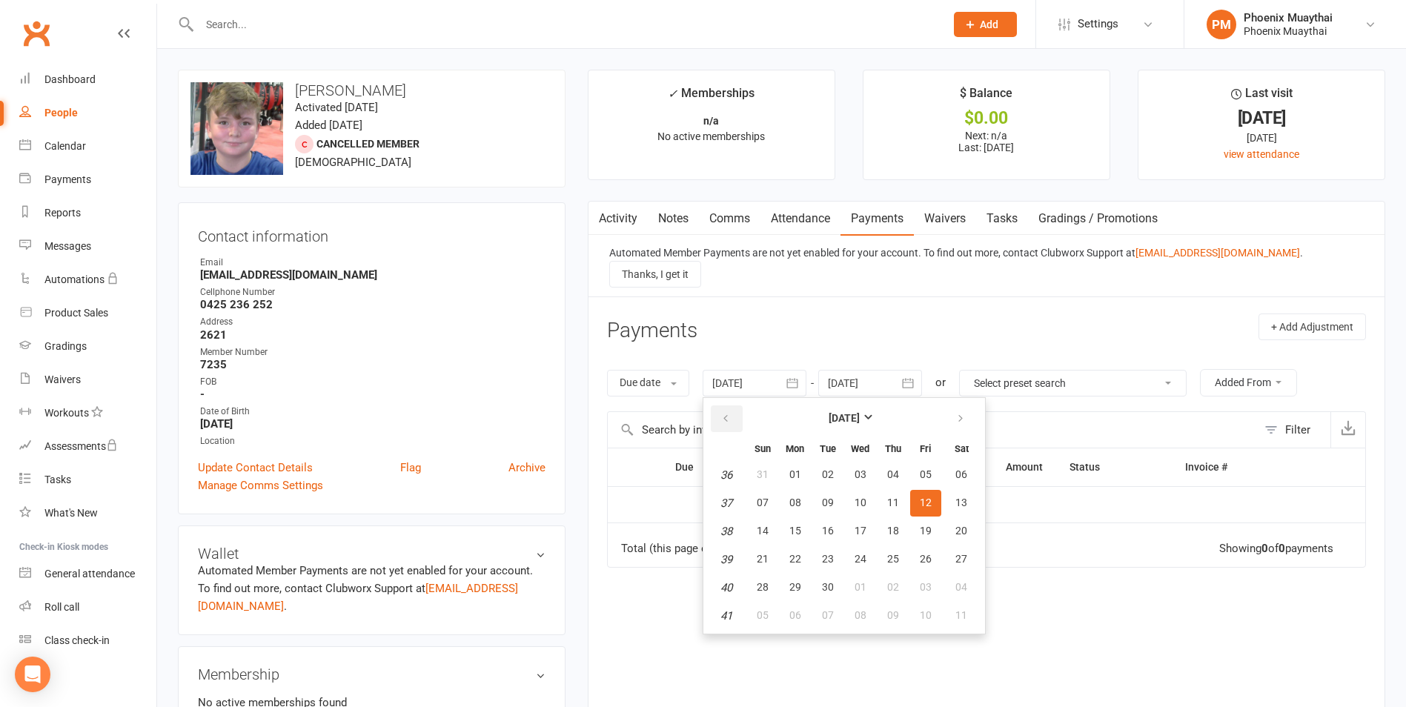
click at [726, 413] on icon "button" at bounding box center [725, 419] width 10 height 12
click at [725, 413] on icon "button" at bounding box center [725, 419] width 10 height 12
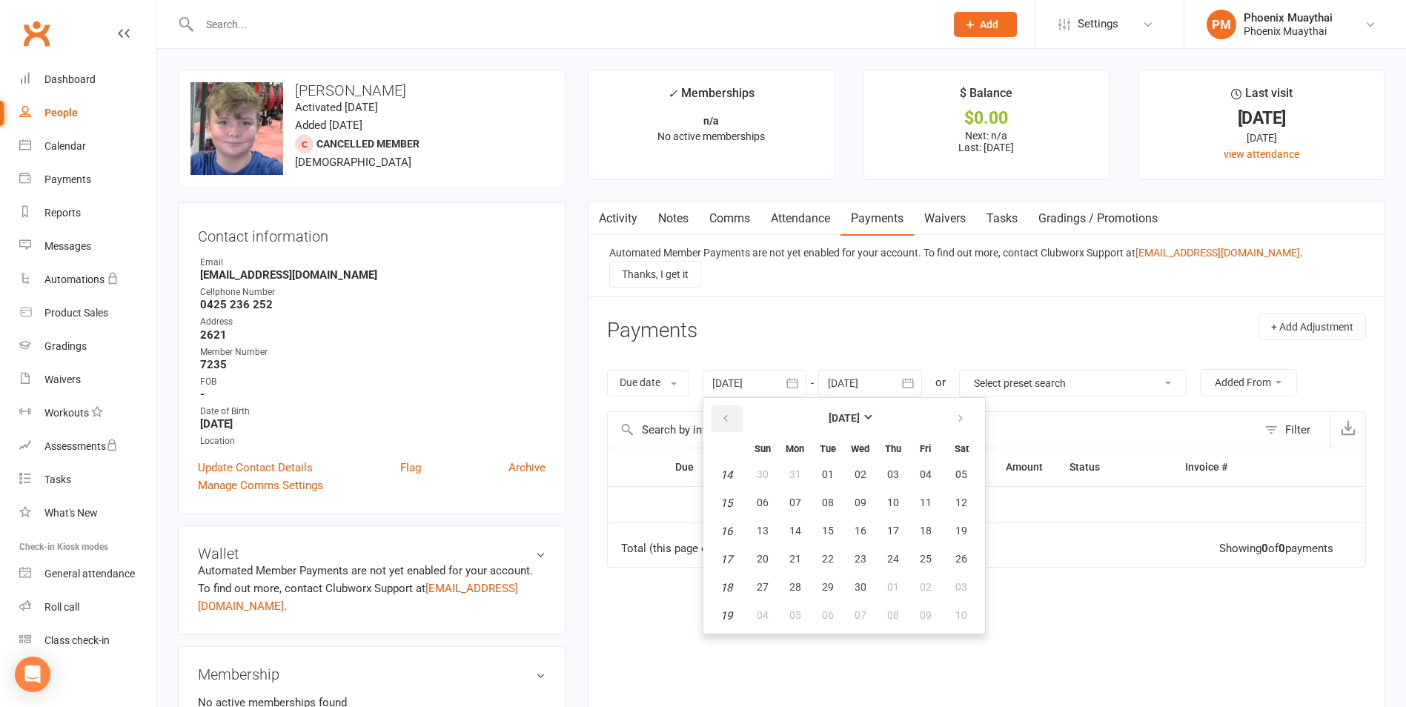
click at [725, 413] on icon "button" at bounding box center [725, 419] width 10 height 12
click at [769, 497] on span "02" at bounding box center [763, 503] width 12 height 12
type input "02 Mar 2025"
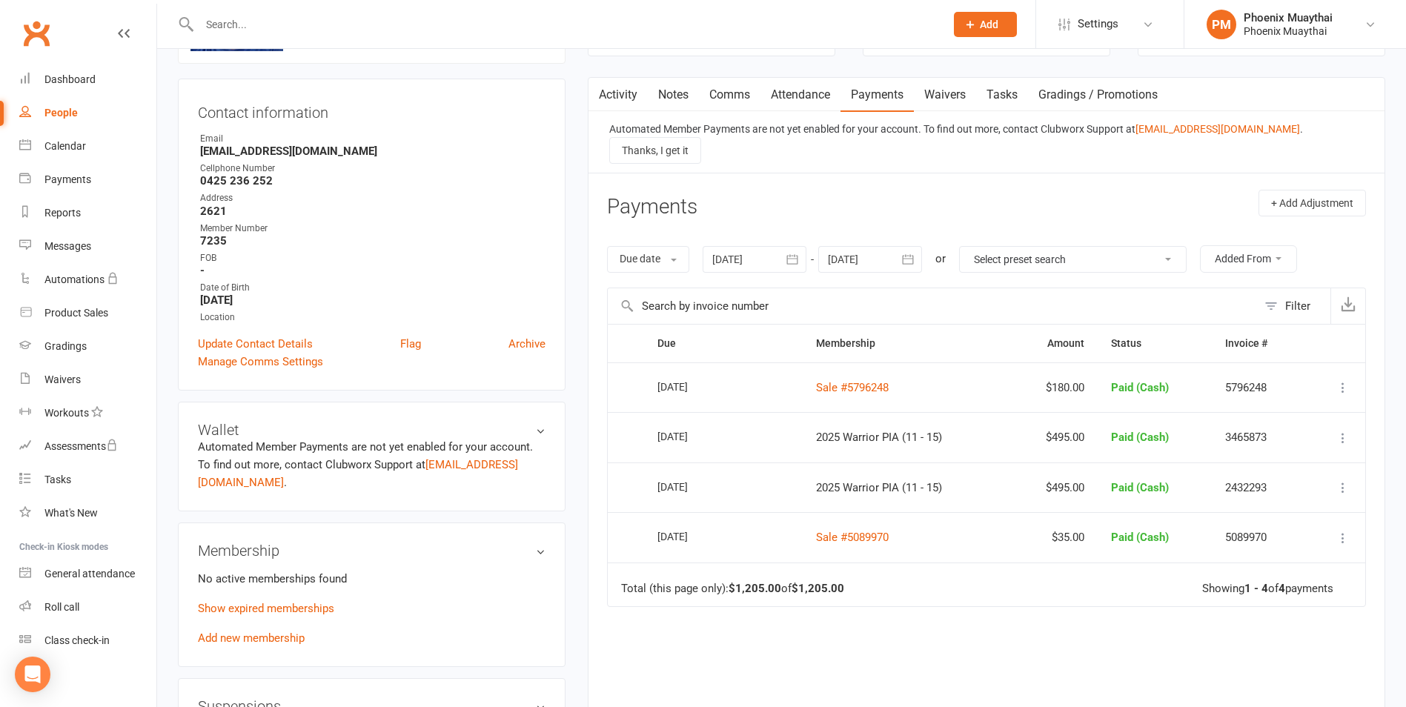
scroll to position [148, 0]
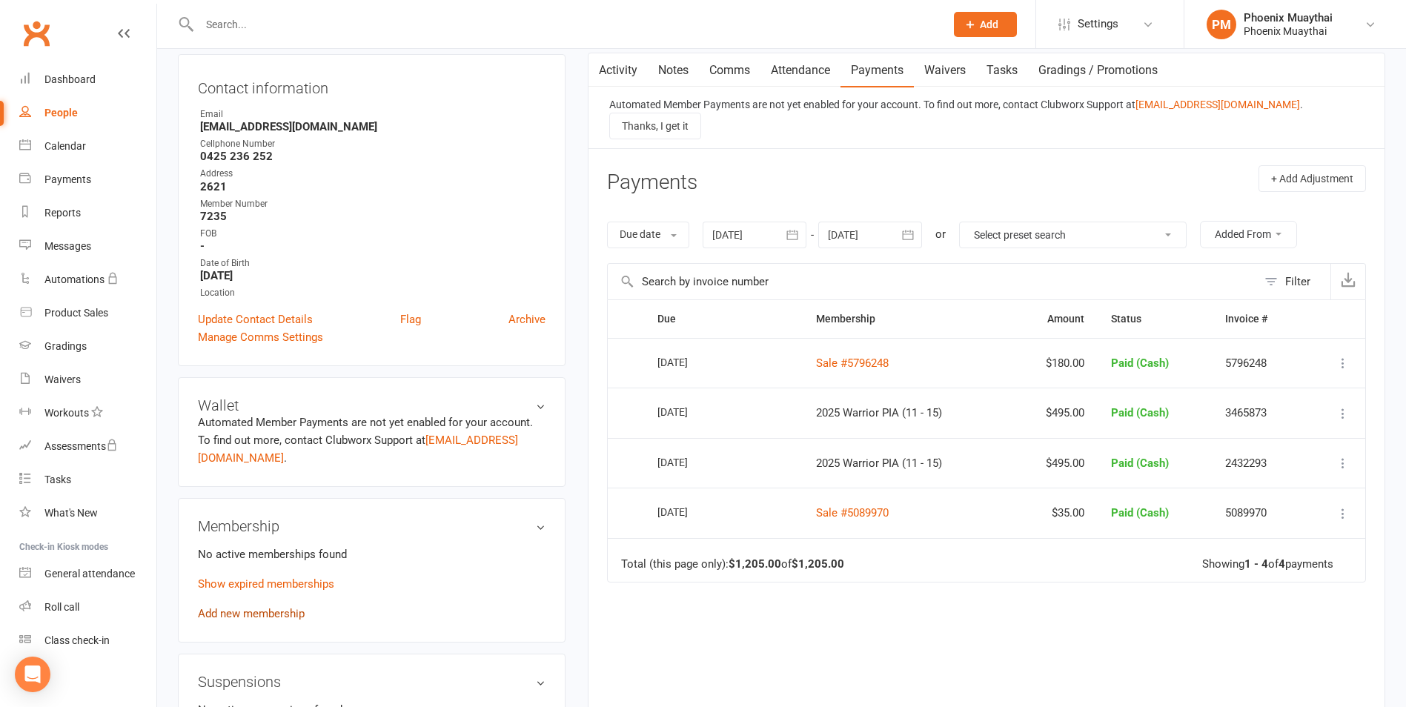
click at [284, 614] on link "Add new membership" at bounding box center [251, 613] width 107 height 13
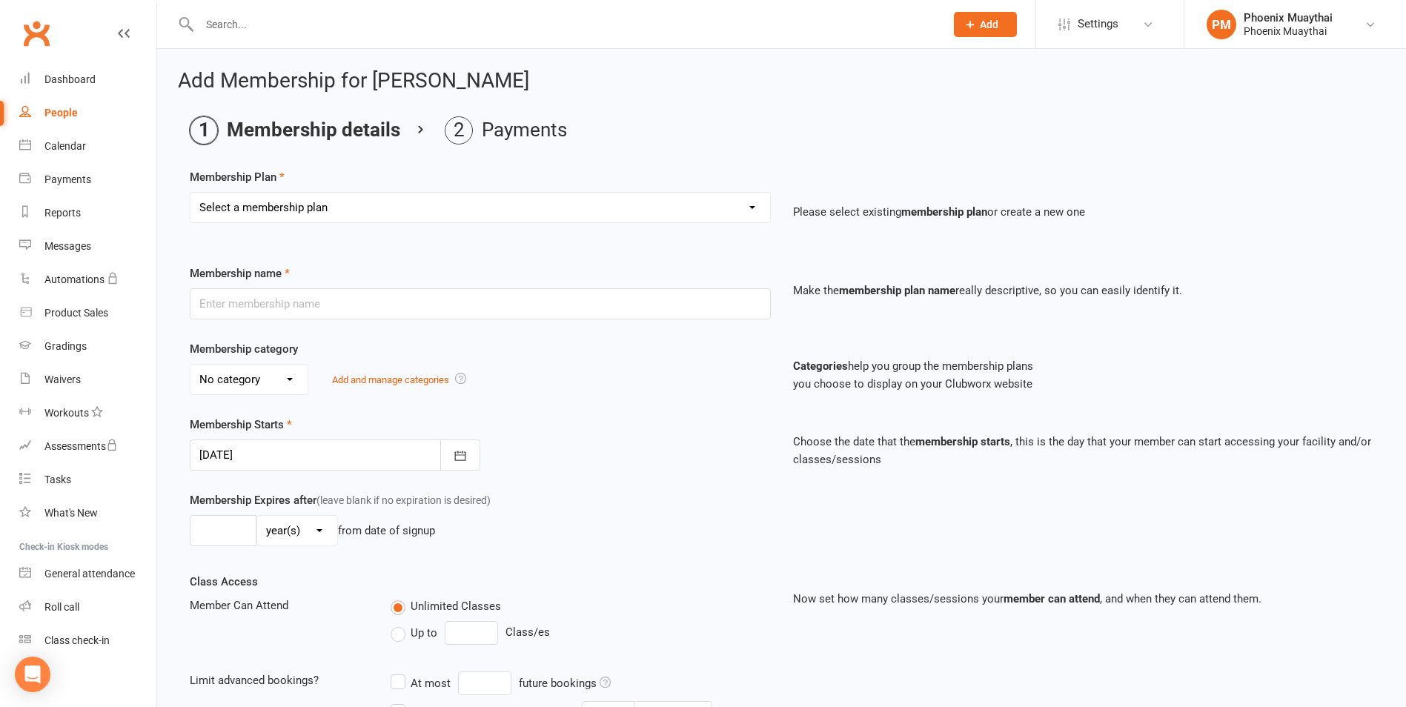
click at [357, 199] on select "Select a membership plan Create new Membership Plan 2025 Adult DD 2025 Adult PI…" at bounding box center [480, 208] width 580 height 30
select select "8"
click at [190, 193] on select "Select a membership plan Create new Membership Plan 2025 Adult DD 2025 Adult PI…" at bounding box center [480, 208] width 580 height 30
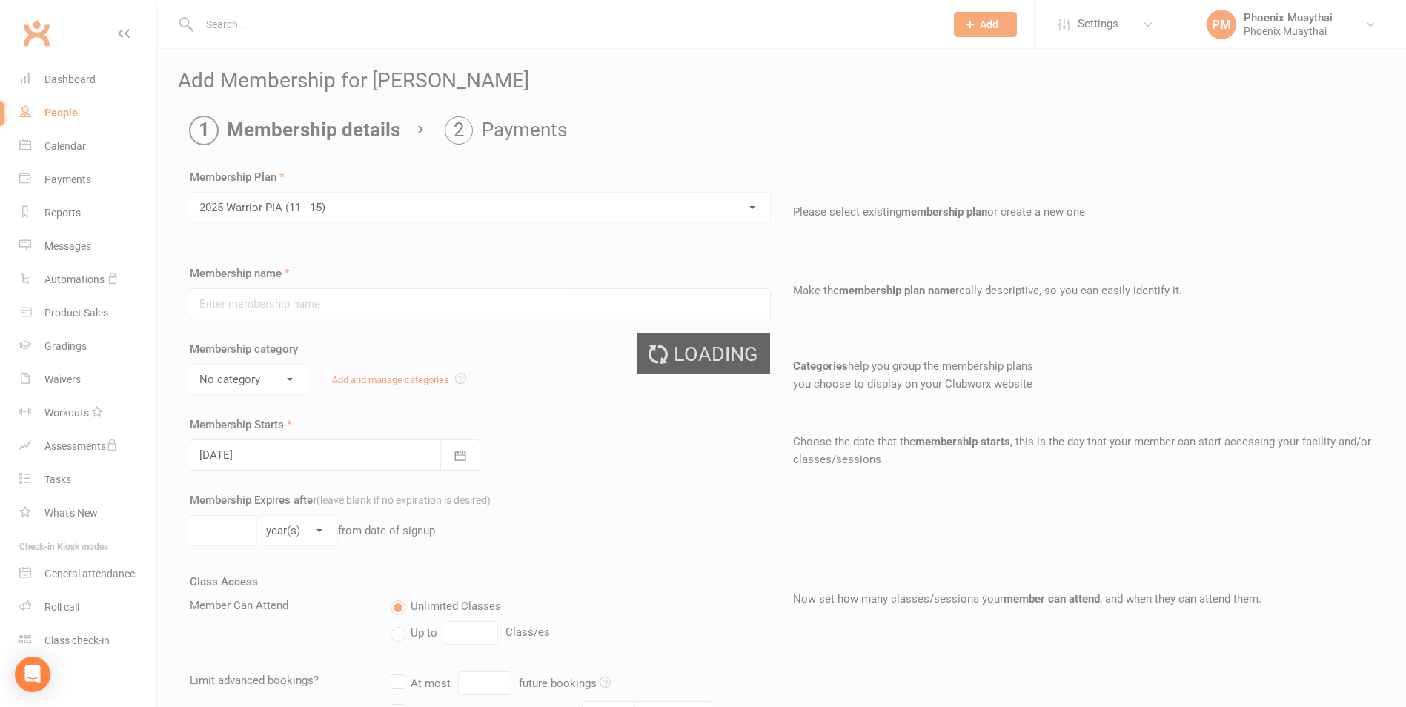
type input "2025 Warrior PIA (11 - 15)"
select select "1"
type input "12"
select select "1"
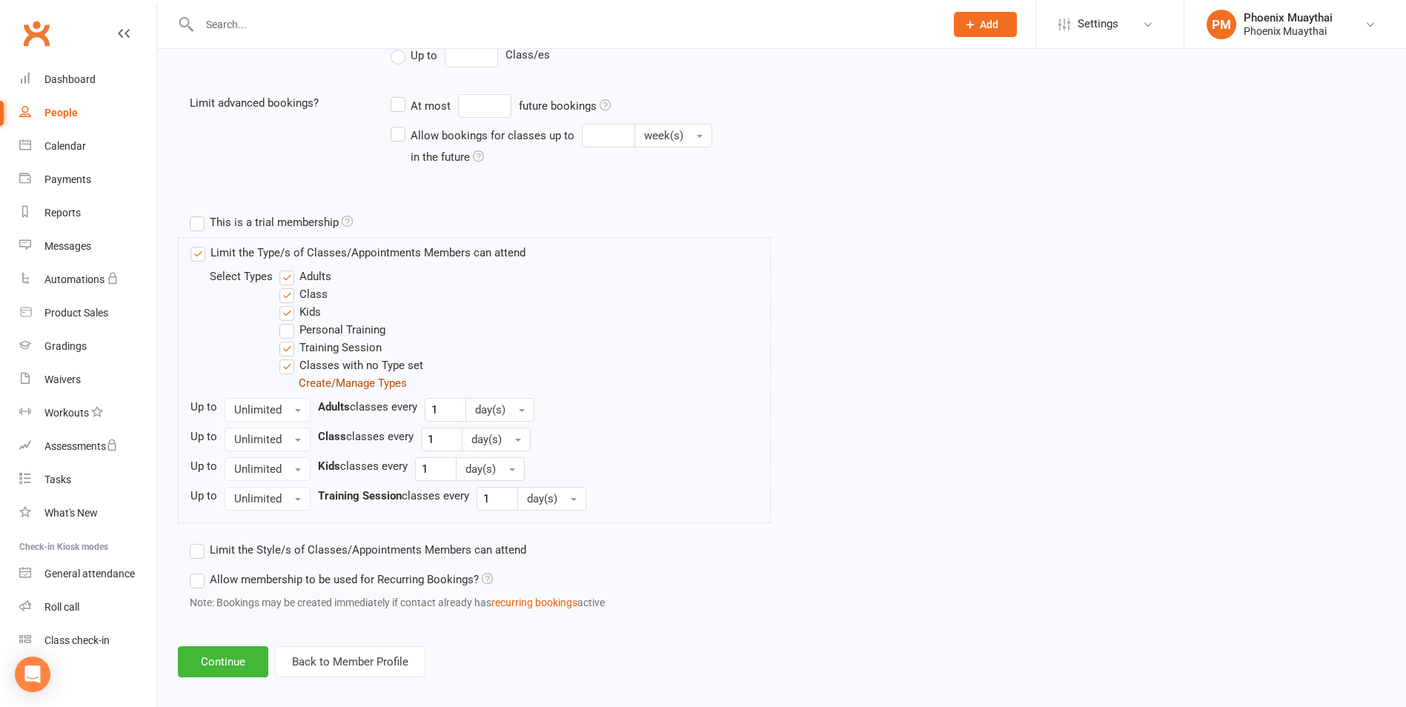
scroll to position [591, 0]
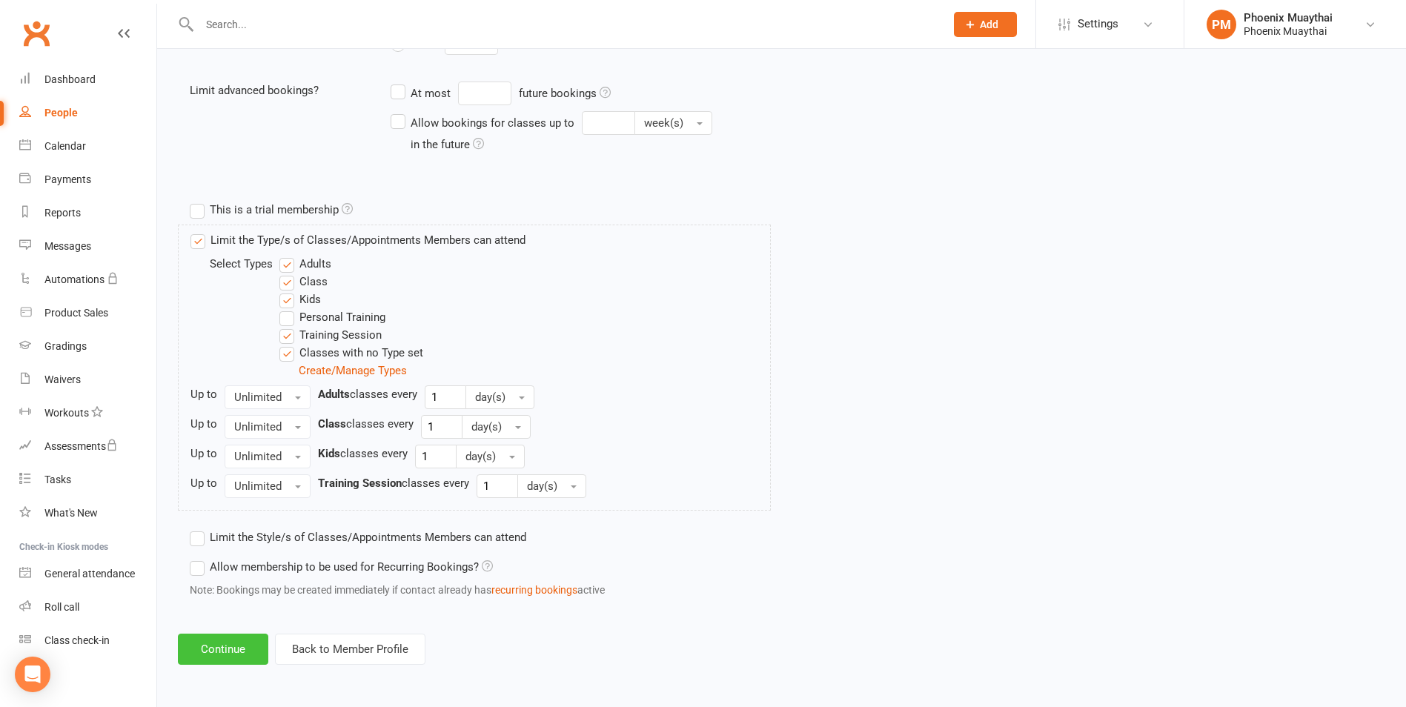
click at [228, 643] on button "Continue" at bounding box center [223, 649] width 90 height 31
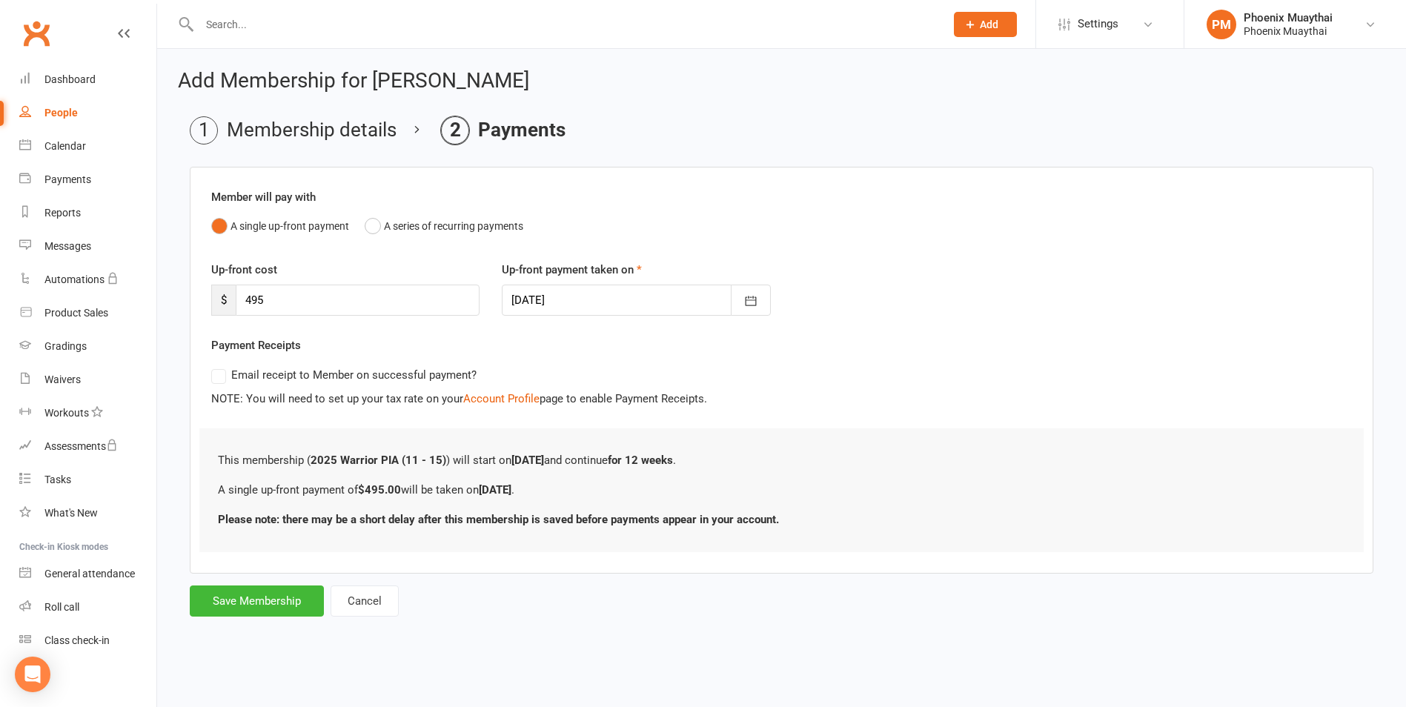
scroll to position [0, 0]
click at [252, 603] on button "Save Membership" at bounding box center [257, 600] width 134 height 31
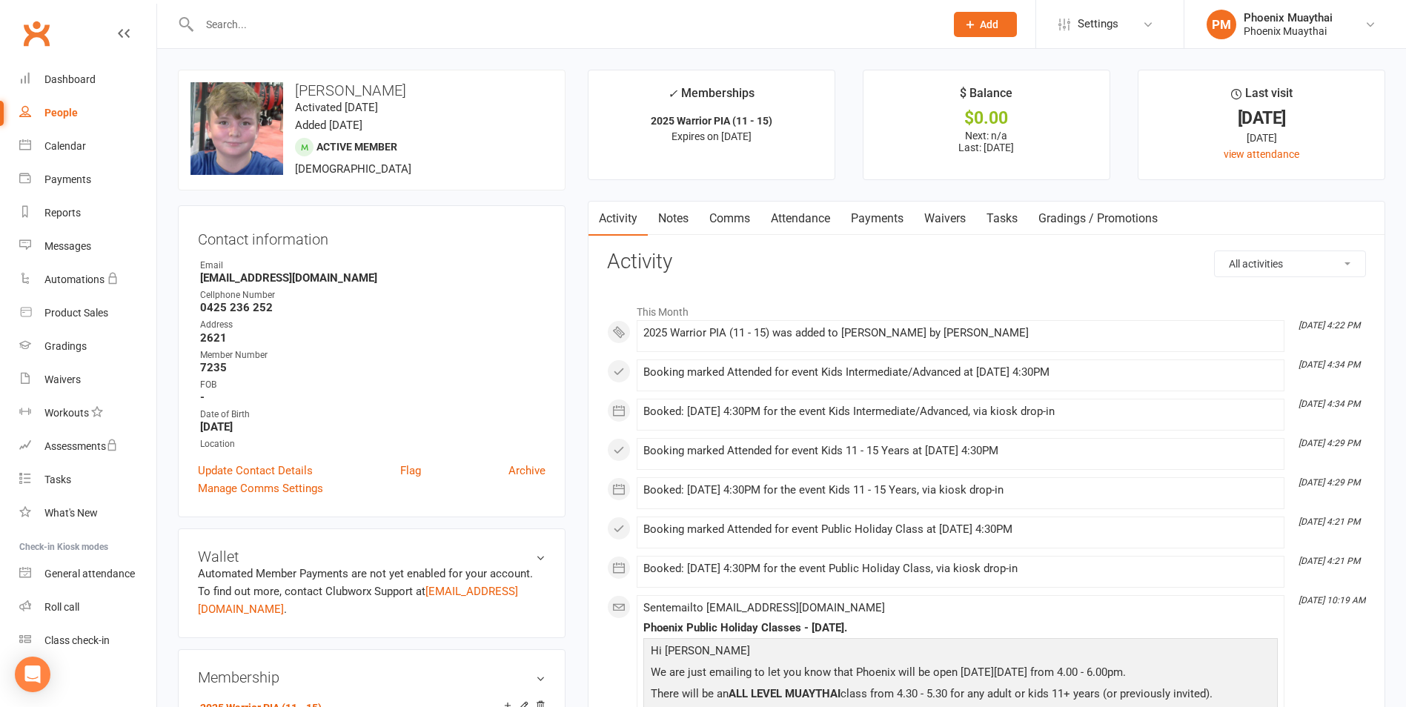
click at [875, 219] on link "Payments" at bounding box center [876, 219] width 73 height 34
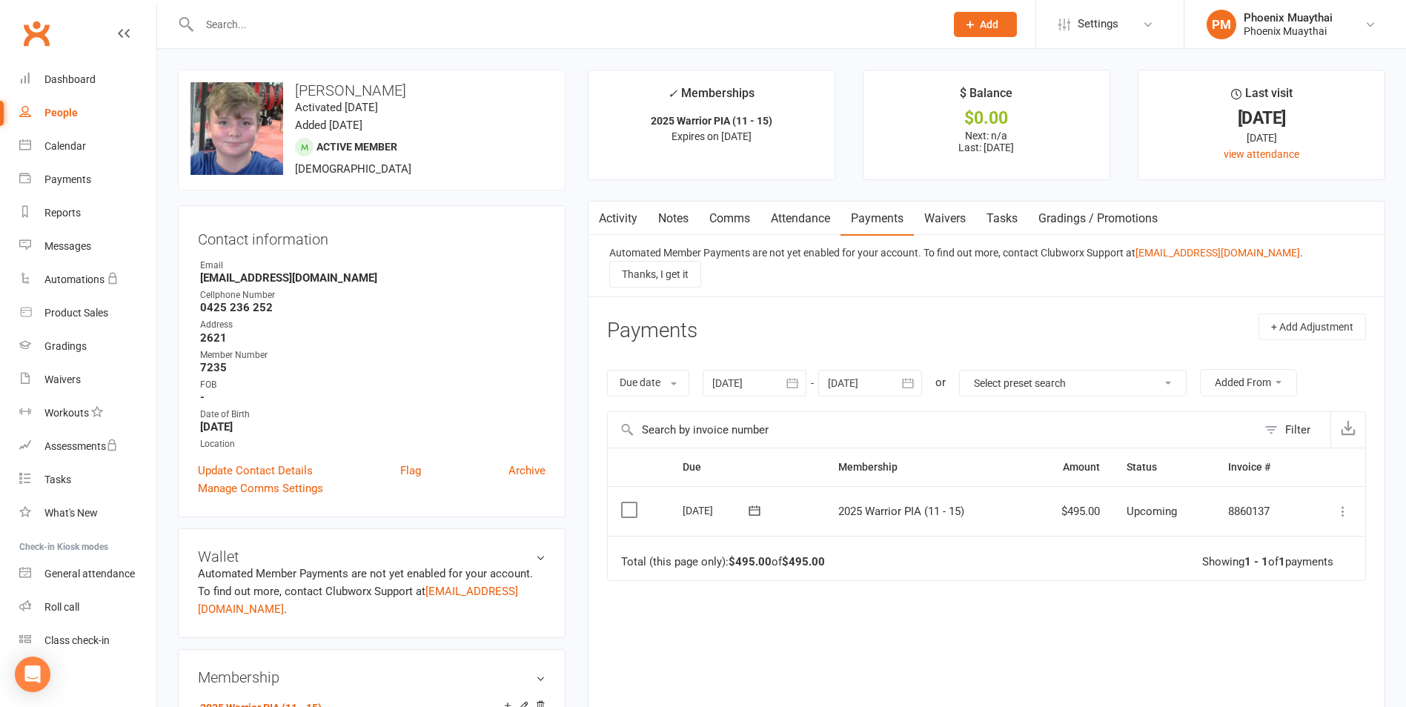
drag, startPoint x: 625, startPoint y: 493, endPoint x: 654, endPoint y: 491, distance: 28.2
click at [626, 502] on label at bounding box center [631, 509] width 20 height 15
click at [626, 502] on input "checkbox" at bounding box center [626, 502] width 10 height 0
click at [1344, 504] on icon at bounding box center [1342, 511] width 15 height 15
click at [1261, 528] on link "Mark as Paid (Cash)" at bounding box center [1277, 540] width 147 height 30
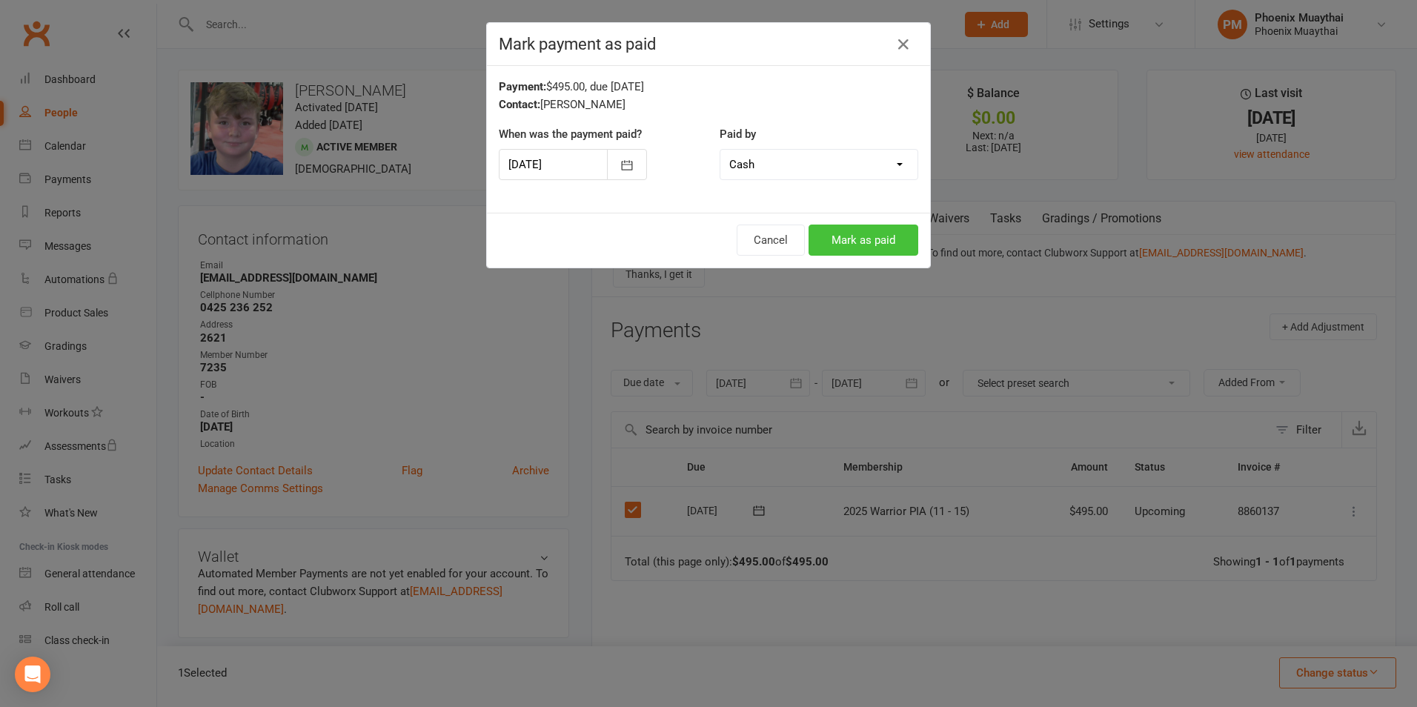
click at [872, 244] on button "Mark as paid" at bounding box center [864, 240] width 110 height 31
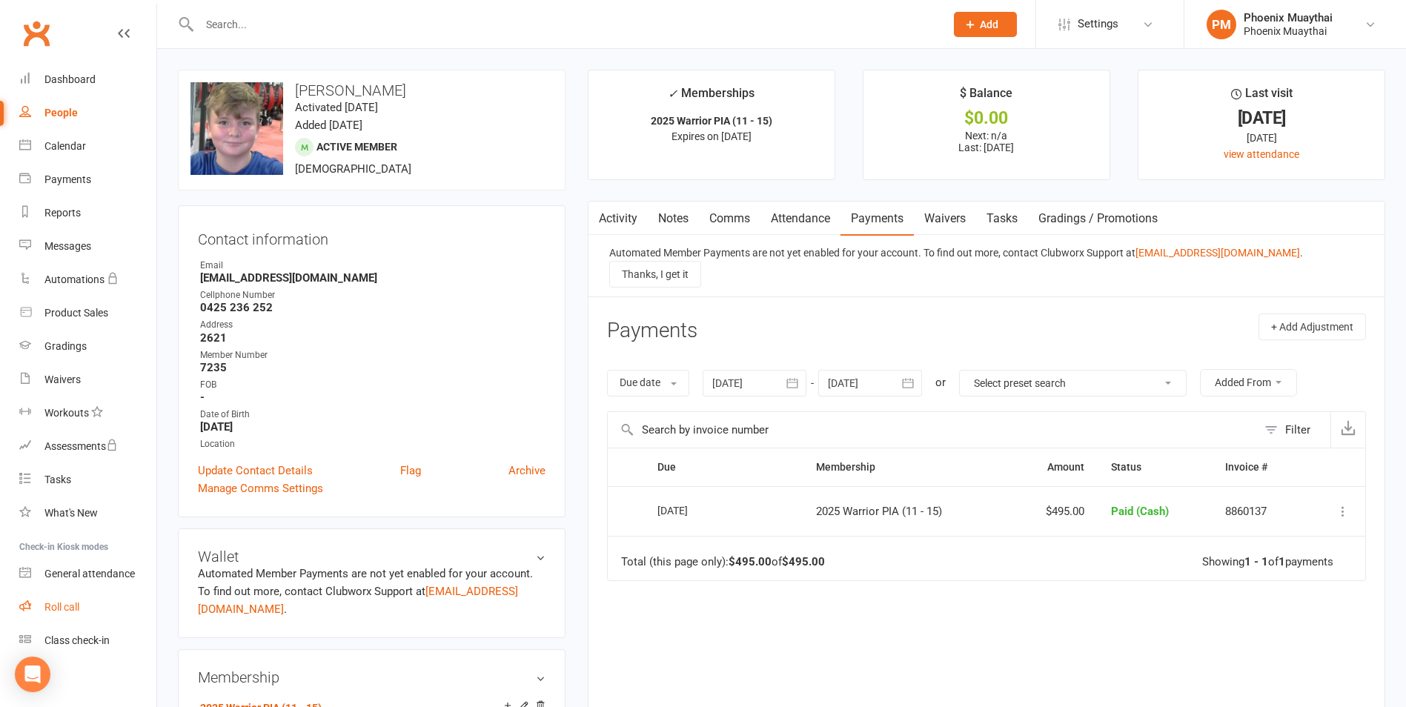
click at [73, 607] on div "Roll call" at bounding box center [61, 607] width 35 height 12
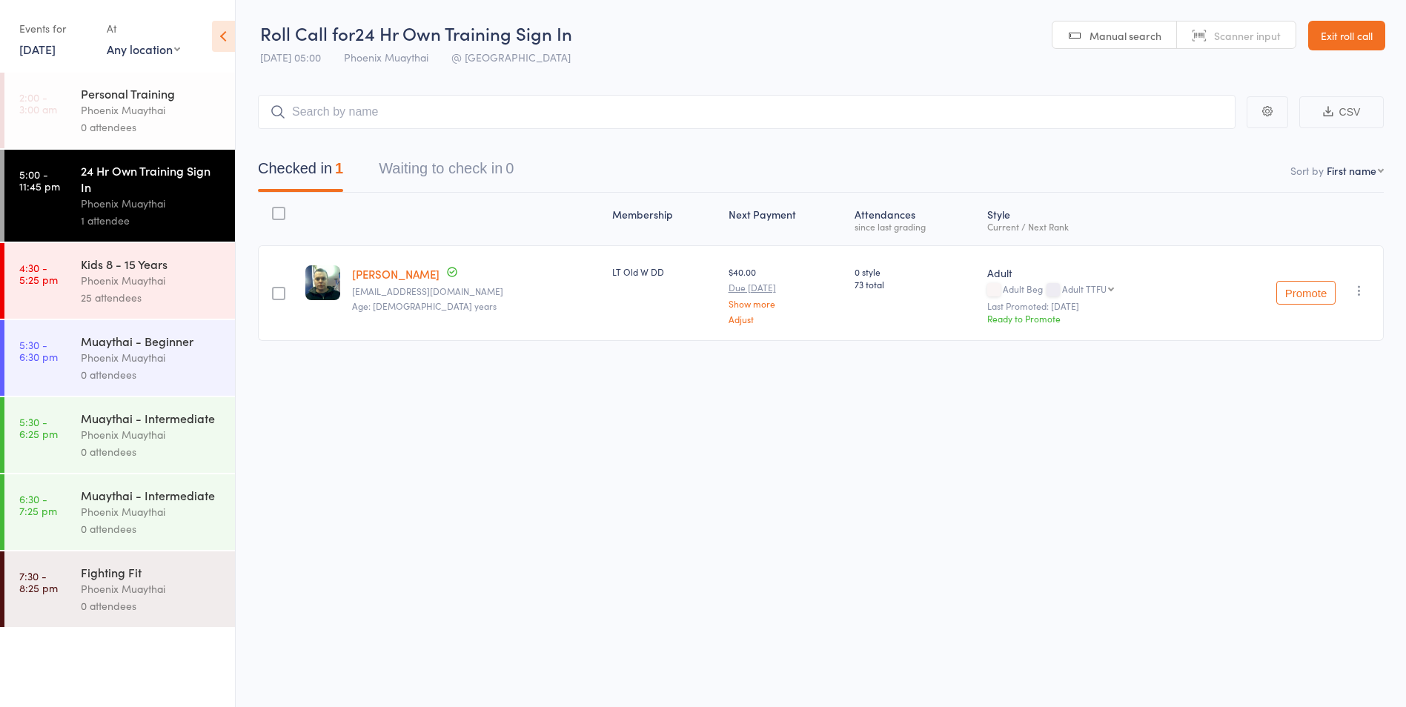
click at [152, 302] on div "25 attendees" at bounding box center [152, 297] width 142 height 17
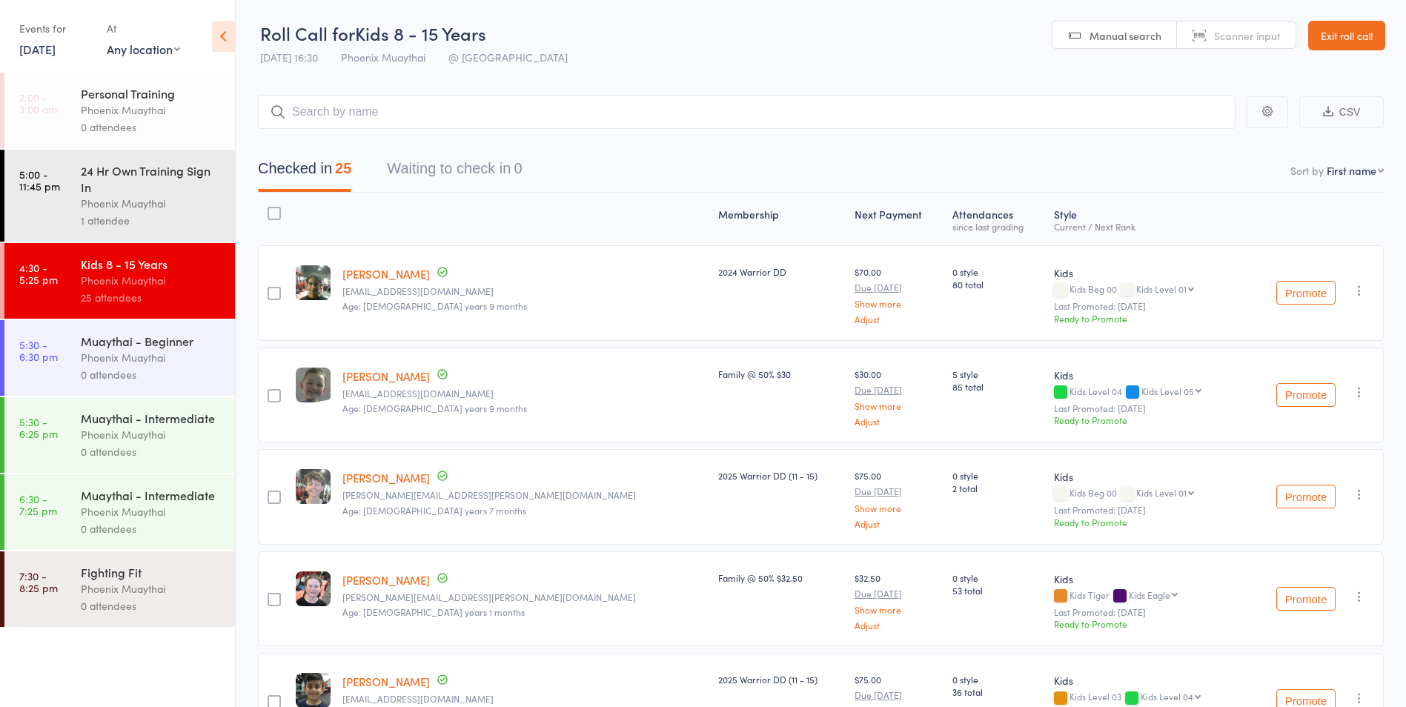
click at [347, 103] on input "search" at bounding box center [747, 112] width 978 height 34
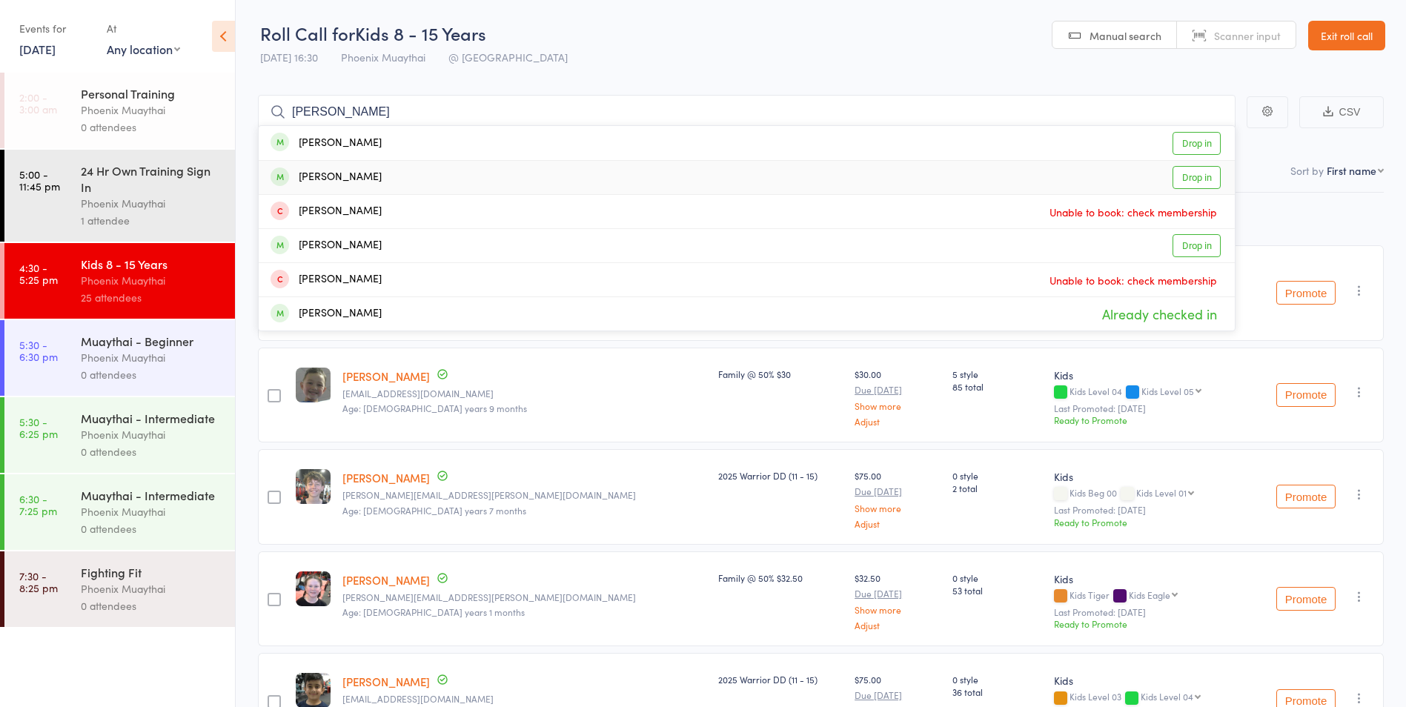
type input "[PERSON_NAME]"
click at [326, 183] on div "[PERSON_NAME]" at bounding box center [326, 177] width 111 height 17
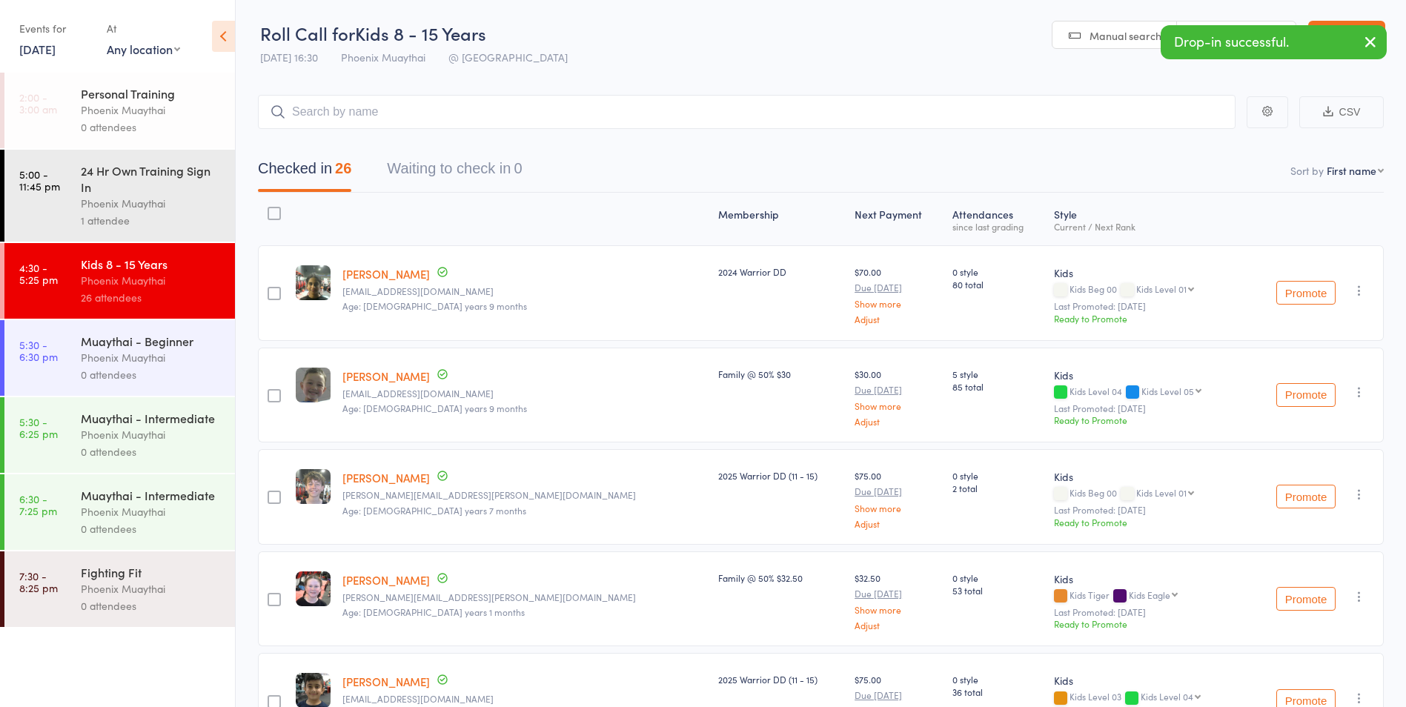
click at [122, 501] on div "Muaythai - Intermediate" at bounding box center [152, 495] width 142 height 16
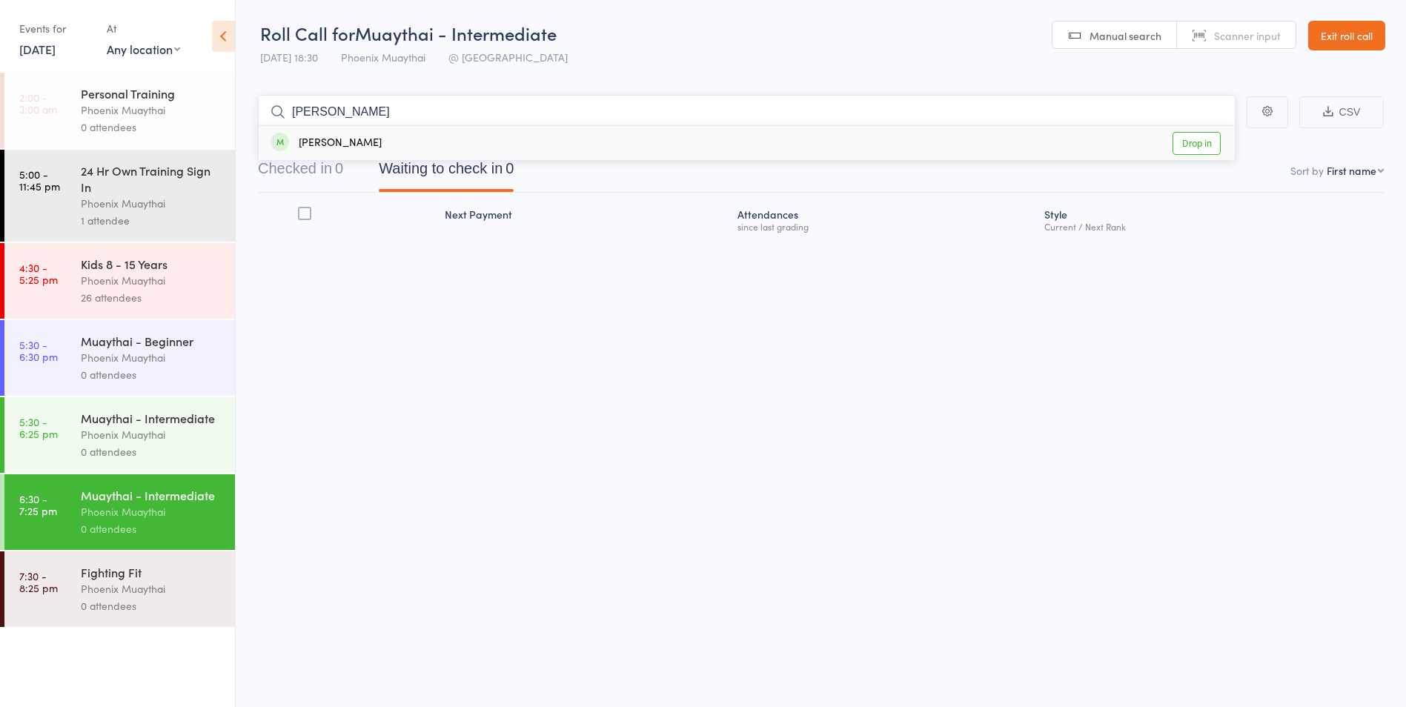
type input "[PERSON_NAME]"
click at [345, 148] on div "[PERSON_NAME]" at bounding box center [326, 143] width 111 height 17
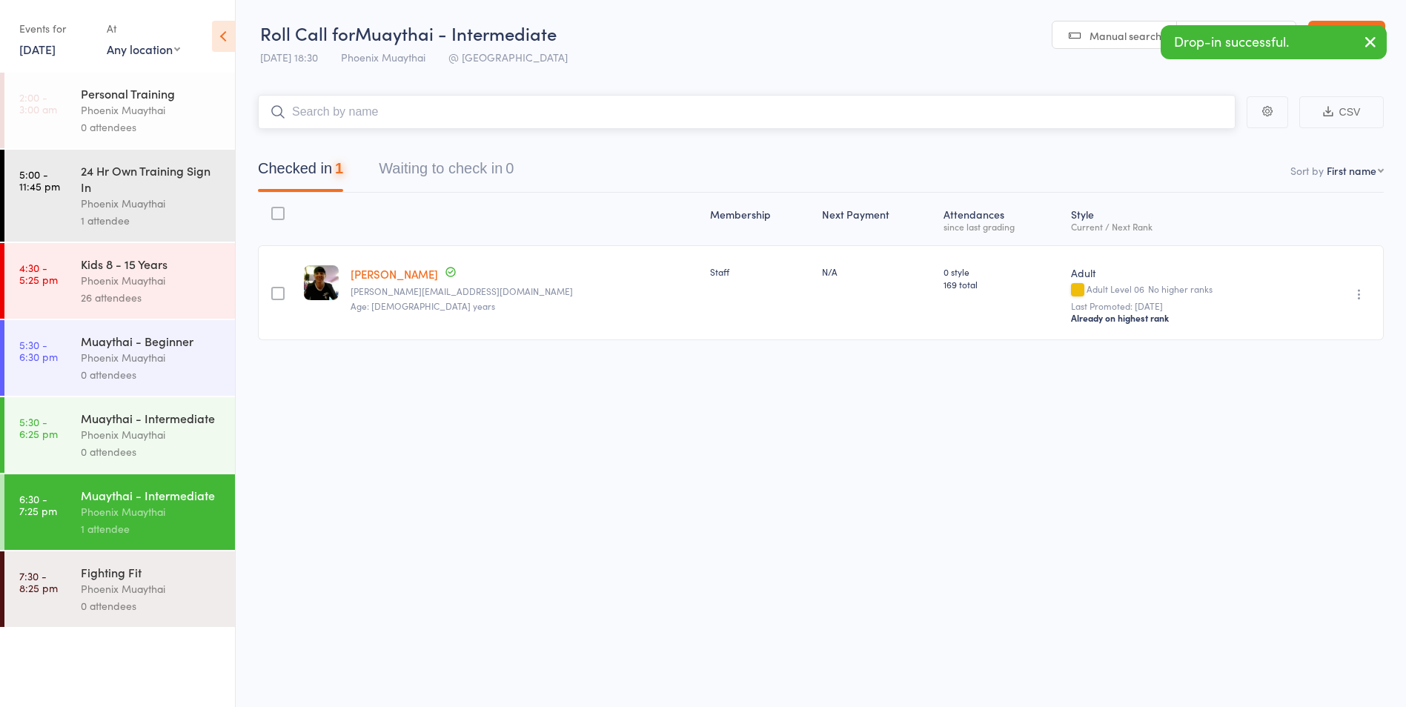
click at [319, 113] on input "search" at bounding box center [747, 112] width 978 height 34
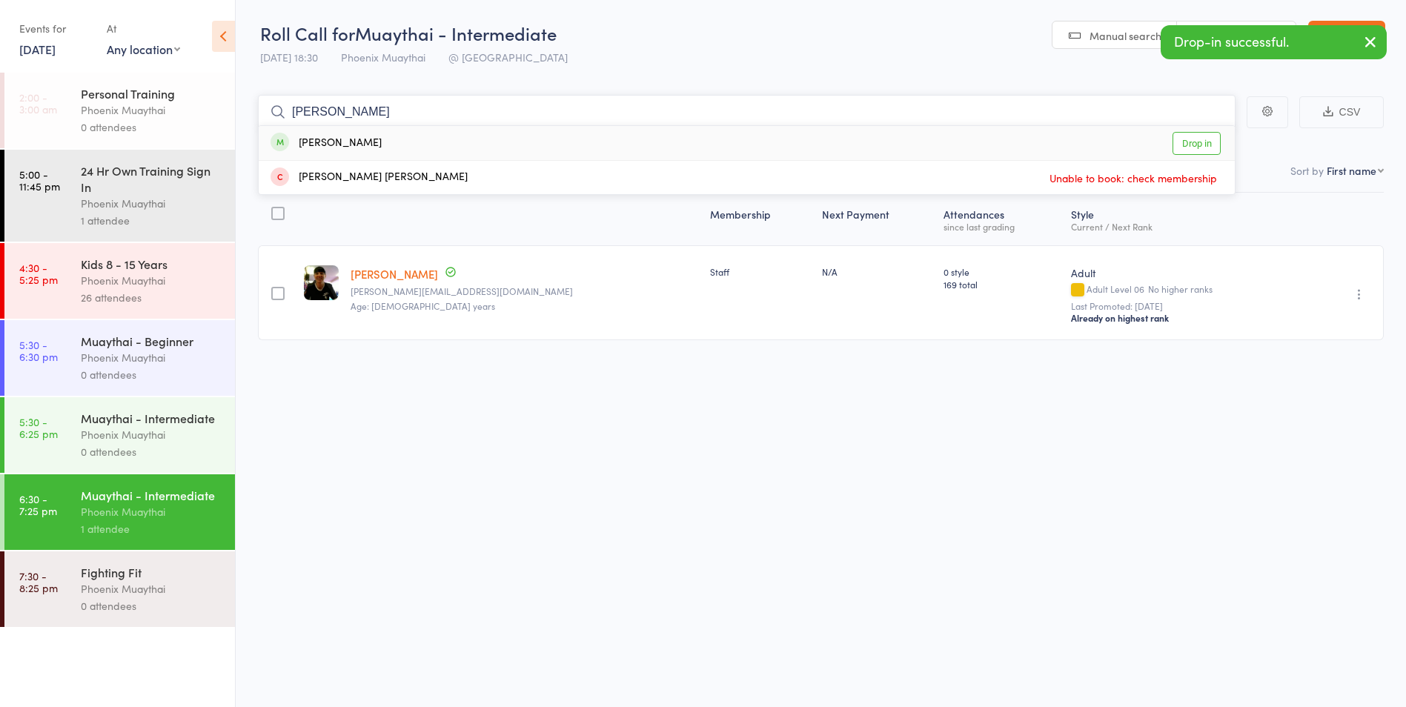
type input "[PERSON_NAME]"
click at [321, 139] on div "[PERSON_NAME]" at bounding box center [326, 143] width 111 height 17
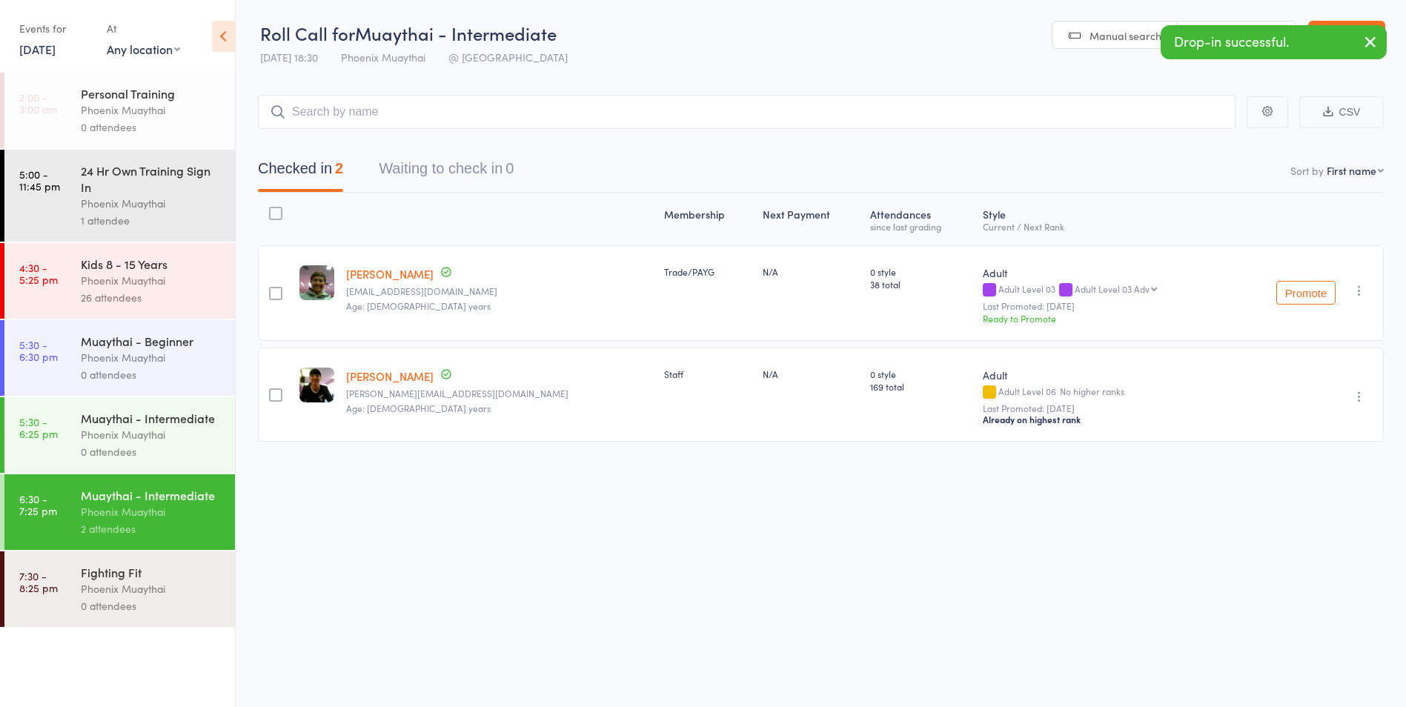
click at [154, 279] on div "Phoenix Muaythai" at bounding box center [152, 280] width 142 height 17
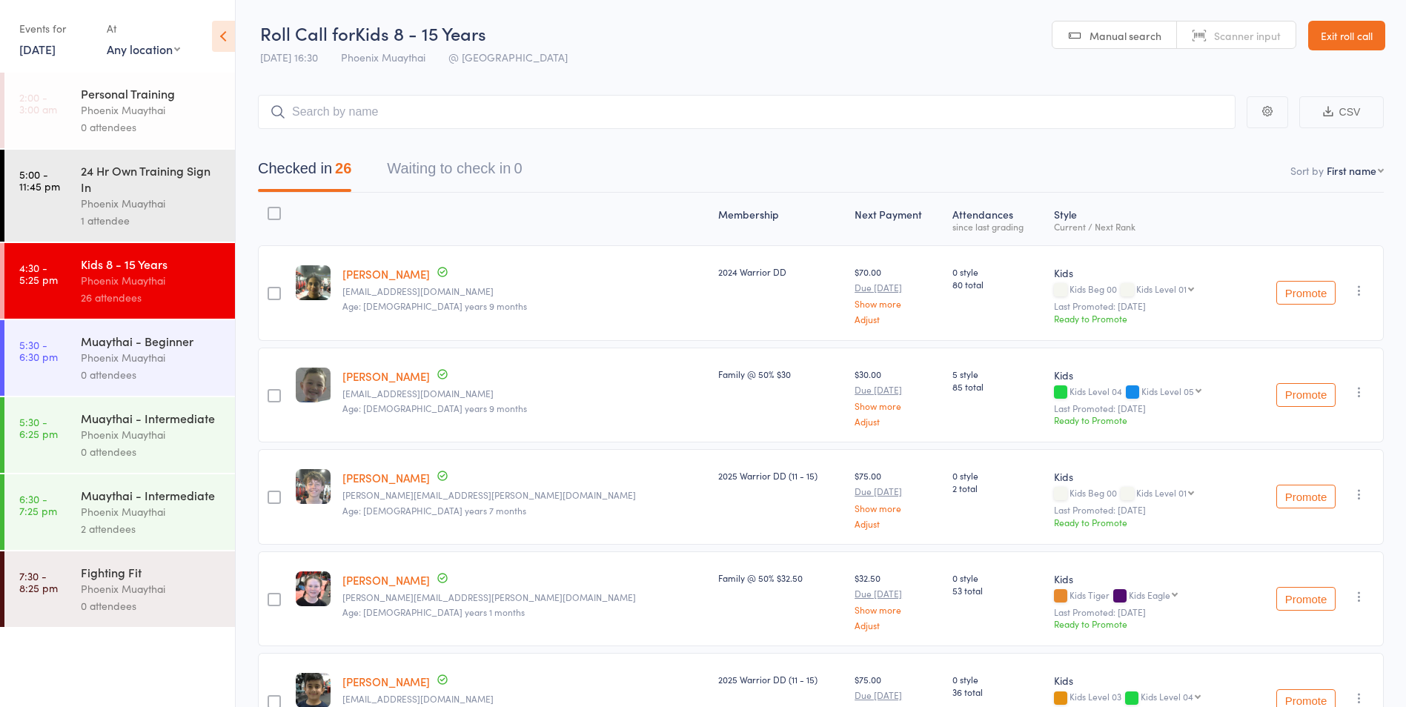
click at [148, 265] on div "Kids 8 - 15 Years" at bounding box center [152, 264] width 142 height 16
click at [113, 357] on div "Phoenix Muaythai" at bounding box center [152, 357] width 142 height 17
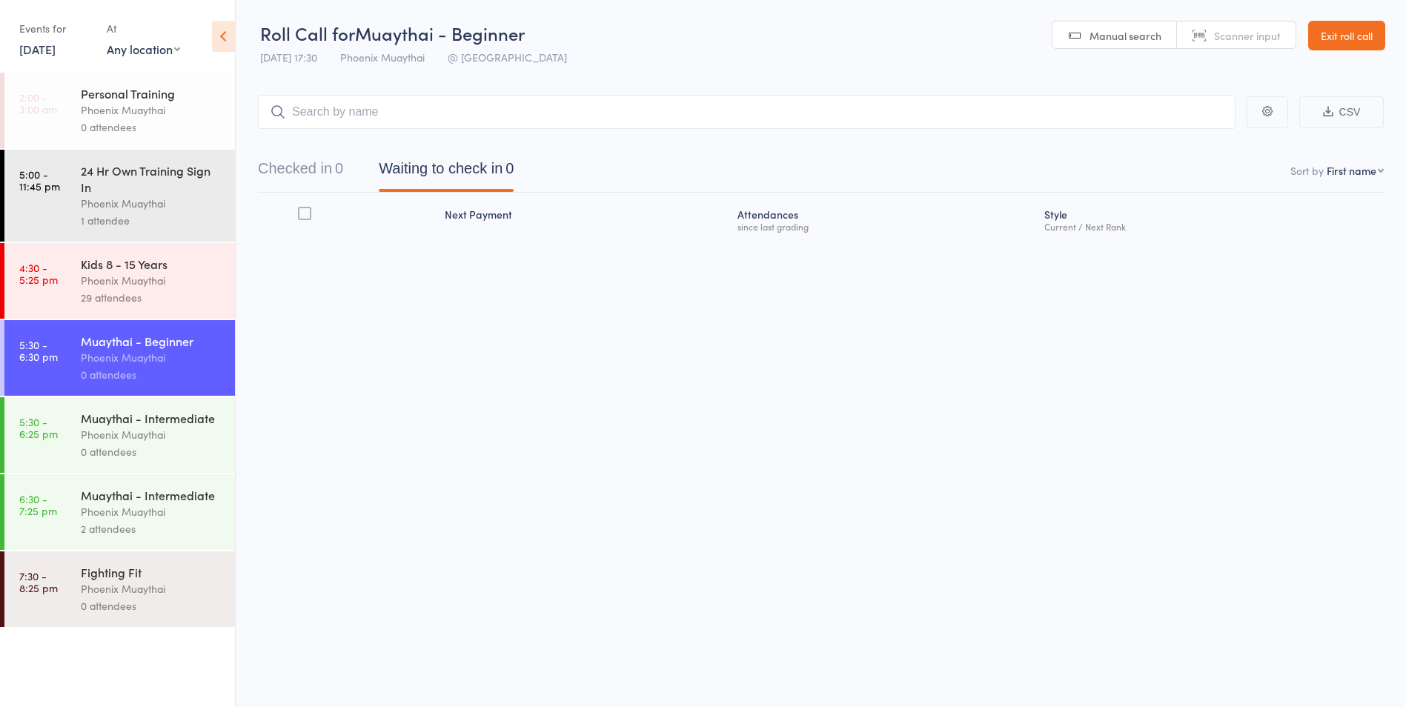
click at [111, 270] on div "Kids 8 - 15 Years" at bounding box center [152, 264] width 142 height 16
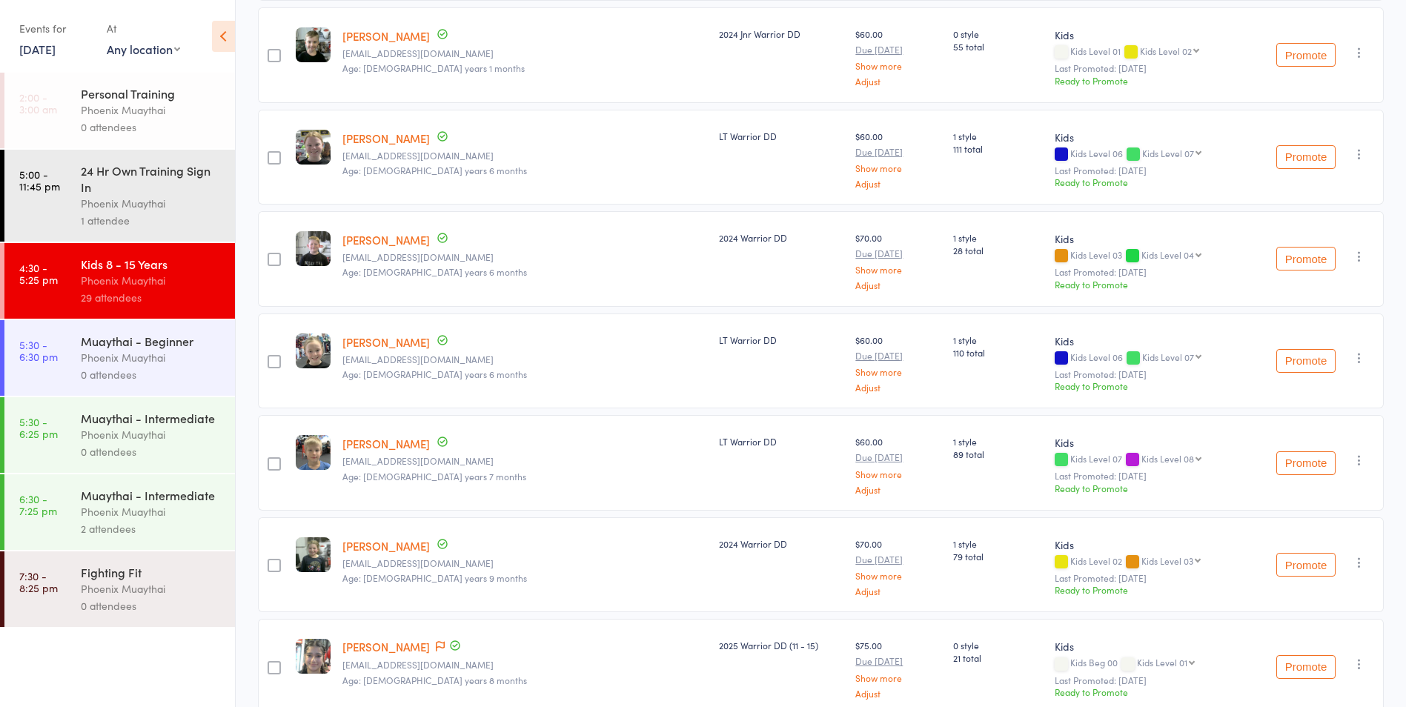
scroll to position [1853, 0]
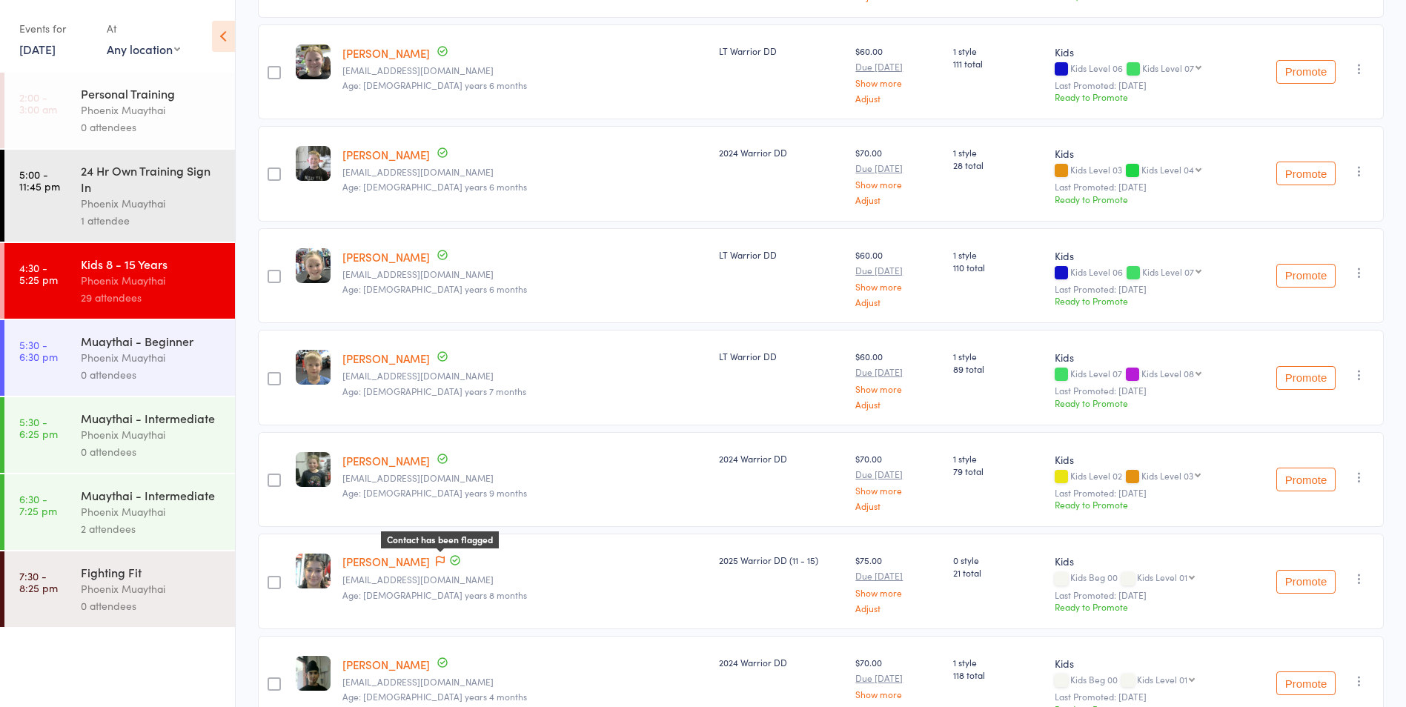
click at [445, 559] on icon at bounding box center [440, 561] width 9 height 10
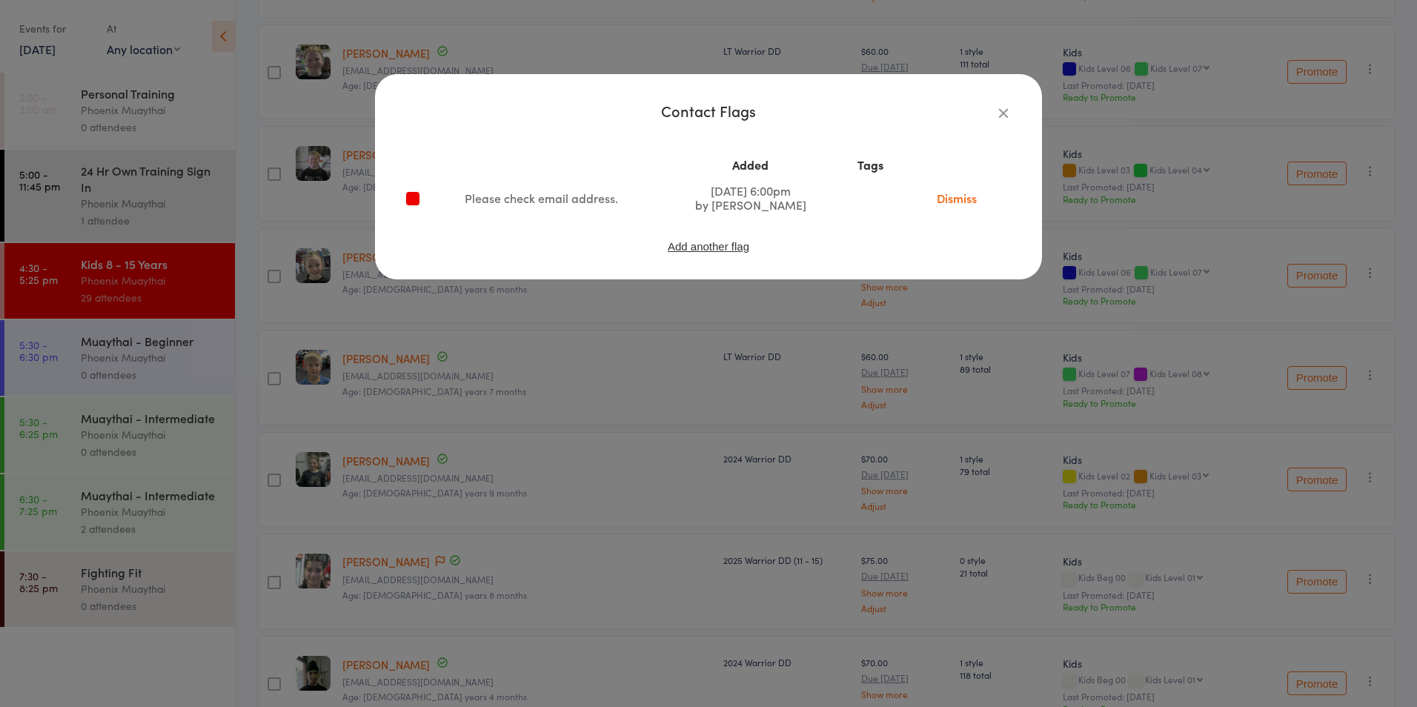
click at [943, 196] on link "Dismiss" at bounding box center [957, 198] width 62 height 16
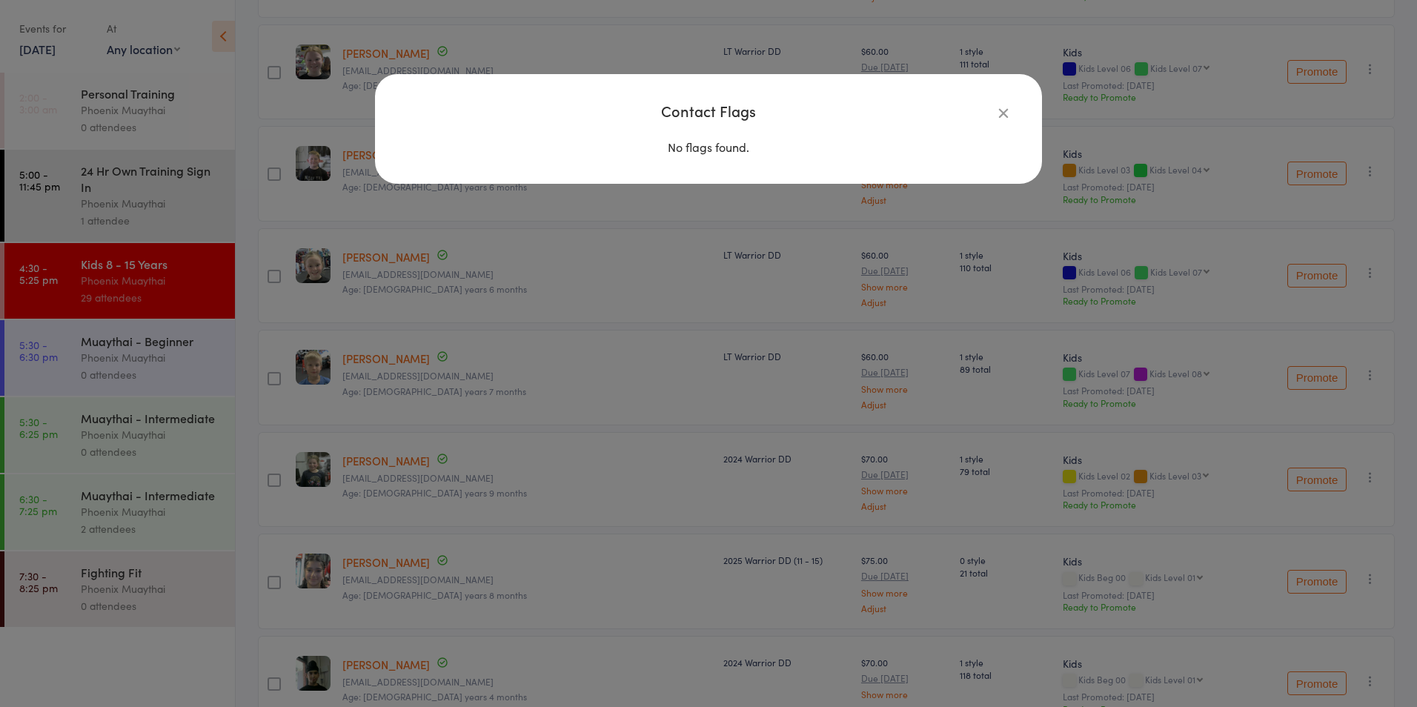
click at [1009, 107] on icon "button" at bounding box center [1003, 112] width 16 height 16
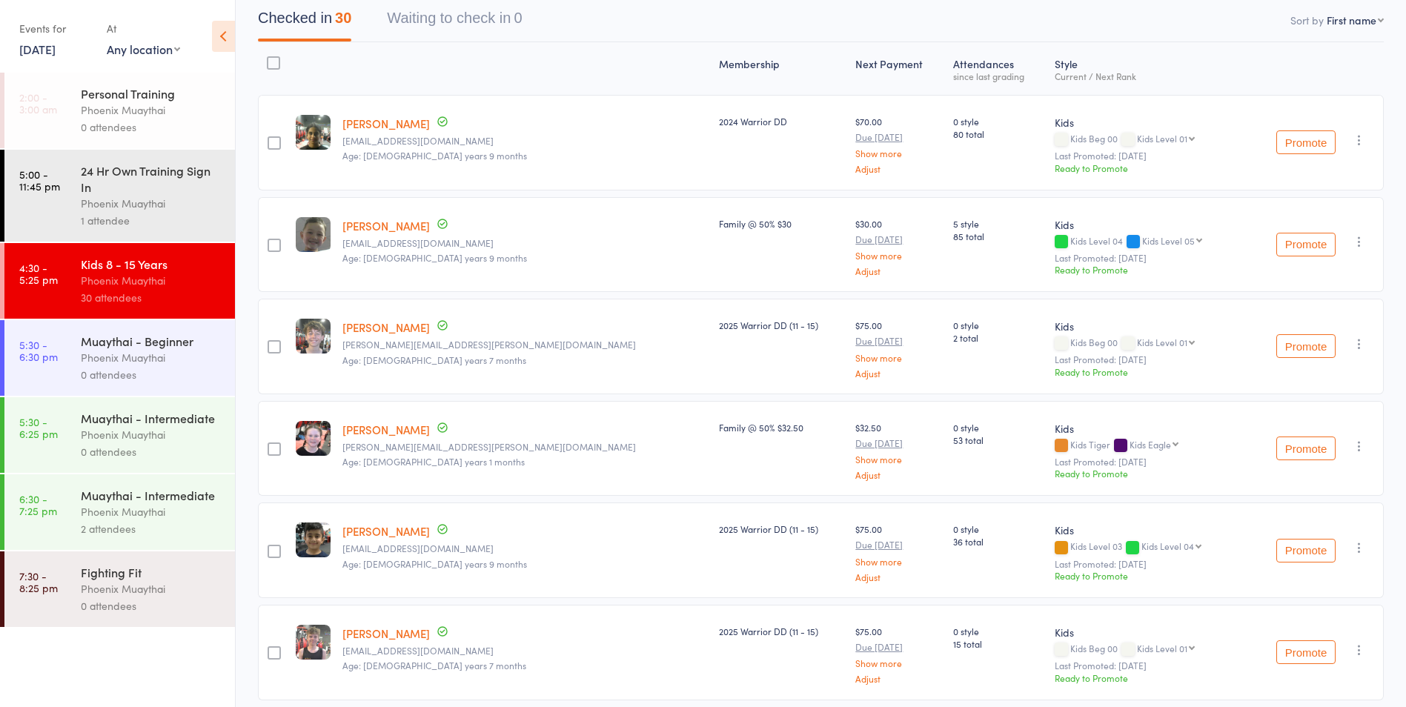
scroll to position [0, 0]
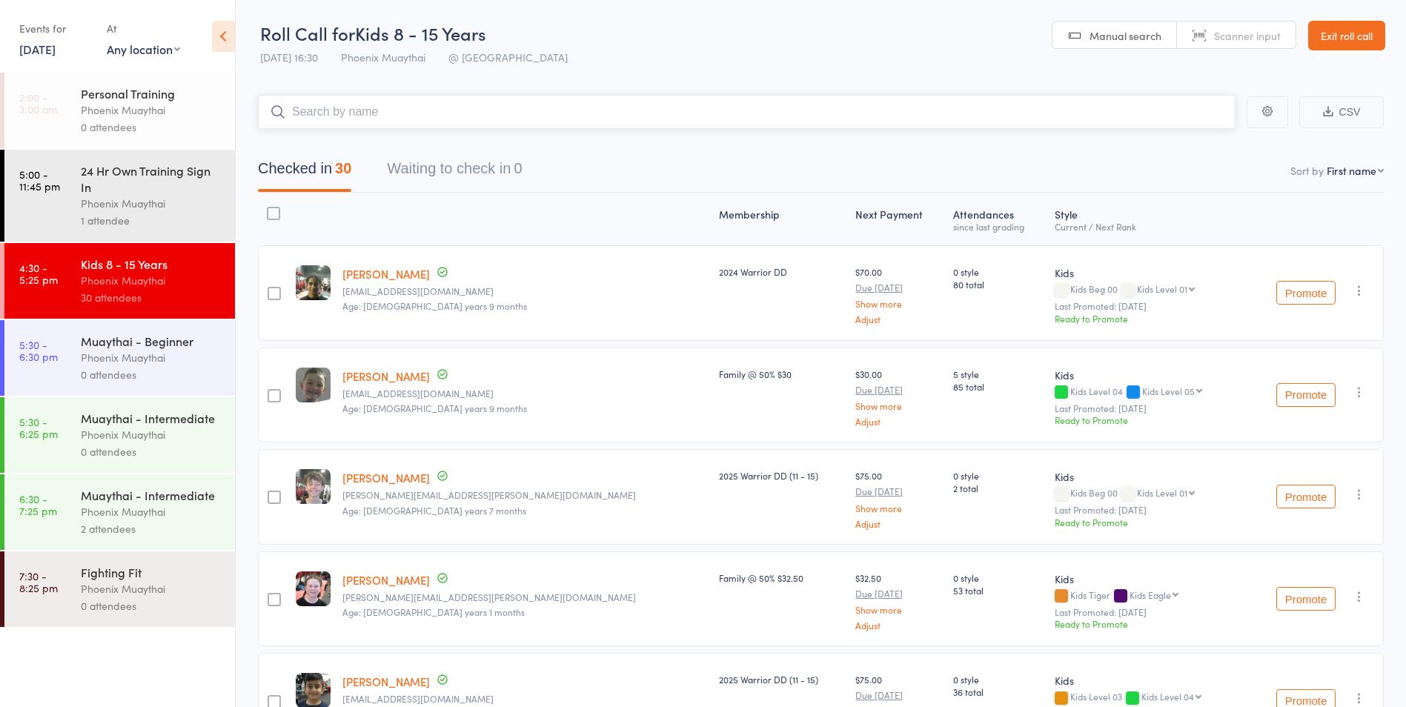
click at [338, 113] on input "search" at bounding box center [747, 112] width 978 height 34
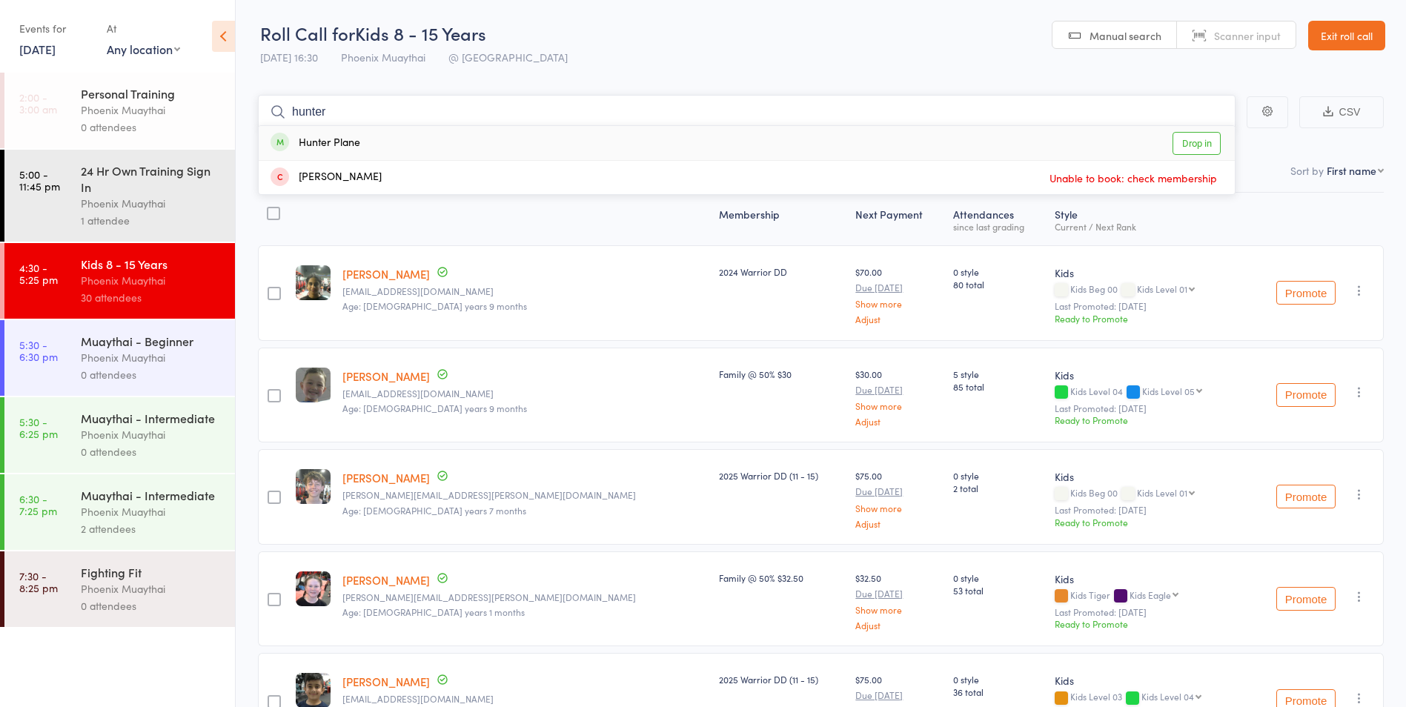
type input "hunter"
click at [329, 145] on div "Hunter Plane" at bounding box center [316, 143] width 90 height 17
